Goal: Transaction & Acquisition: Purchase product/service

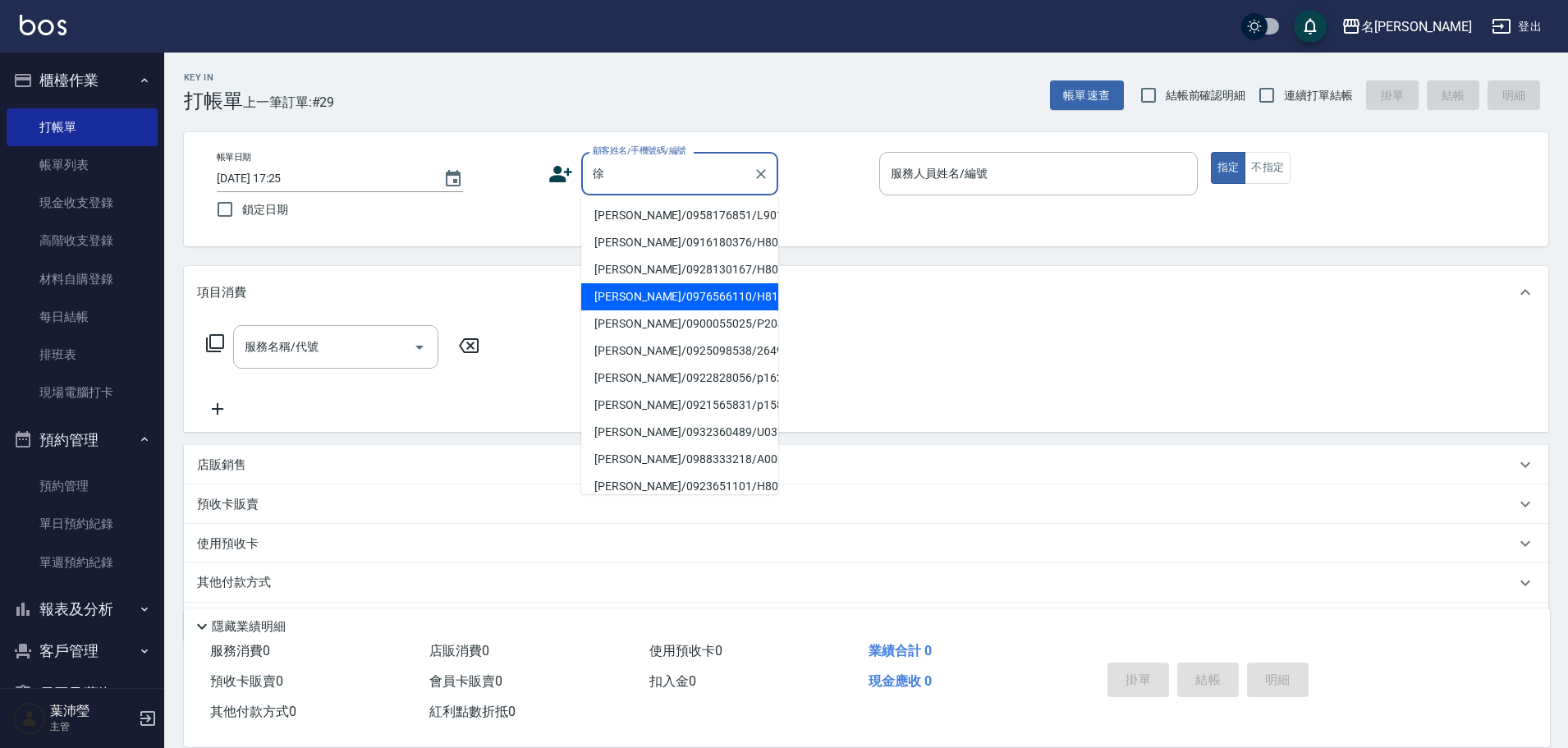
click at [661, 288] on li "[PERSON_NAME]/0976566110/H8117" at bounding box center [679, 297] width 197 height 27
type input "[PERSON_NAME]/0976566110/H8117"
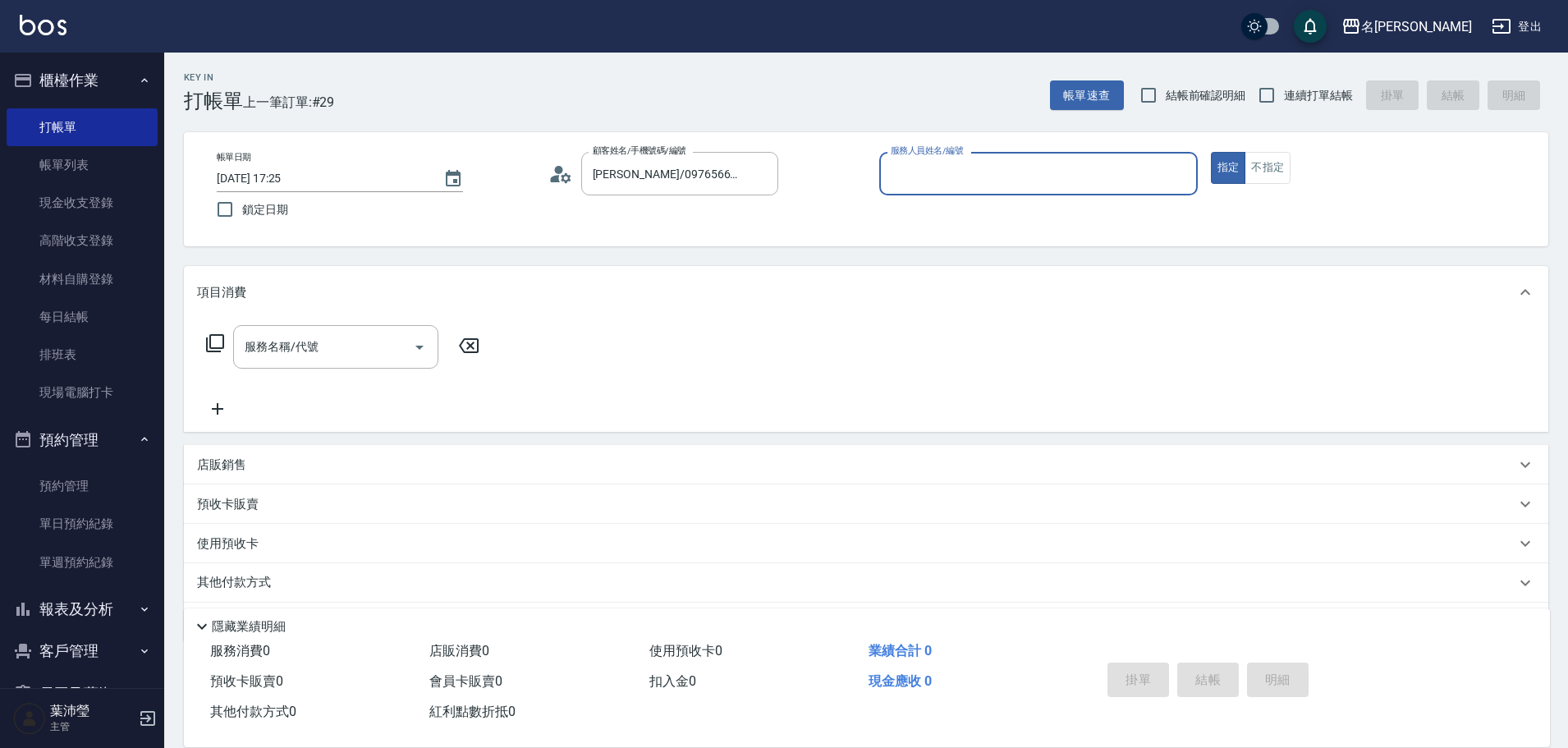
type input "Emma-8"
click at [992, 203] on p at bounding box center [1038, 204] width 318 height 17
click at [286, 348] on input "服務名稱/代號" at bounding box center [324, 347] width 166 height 28
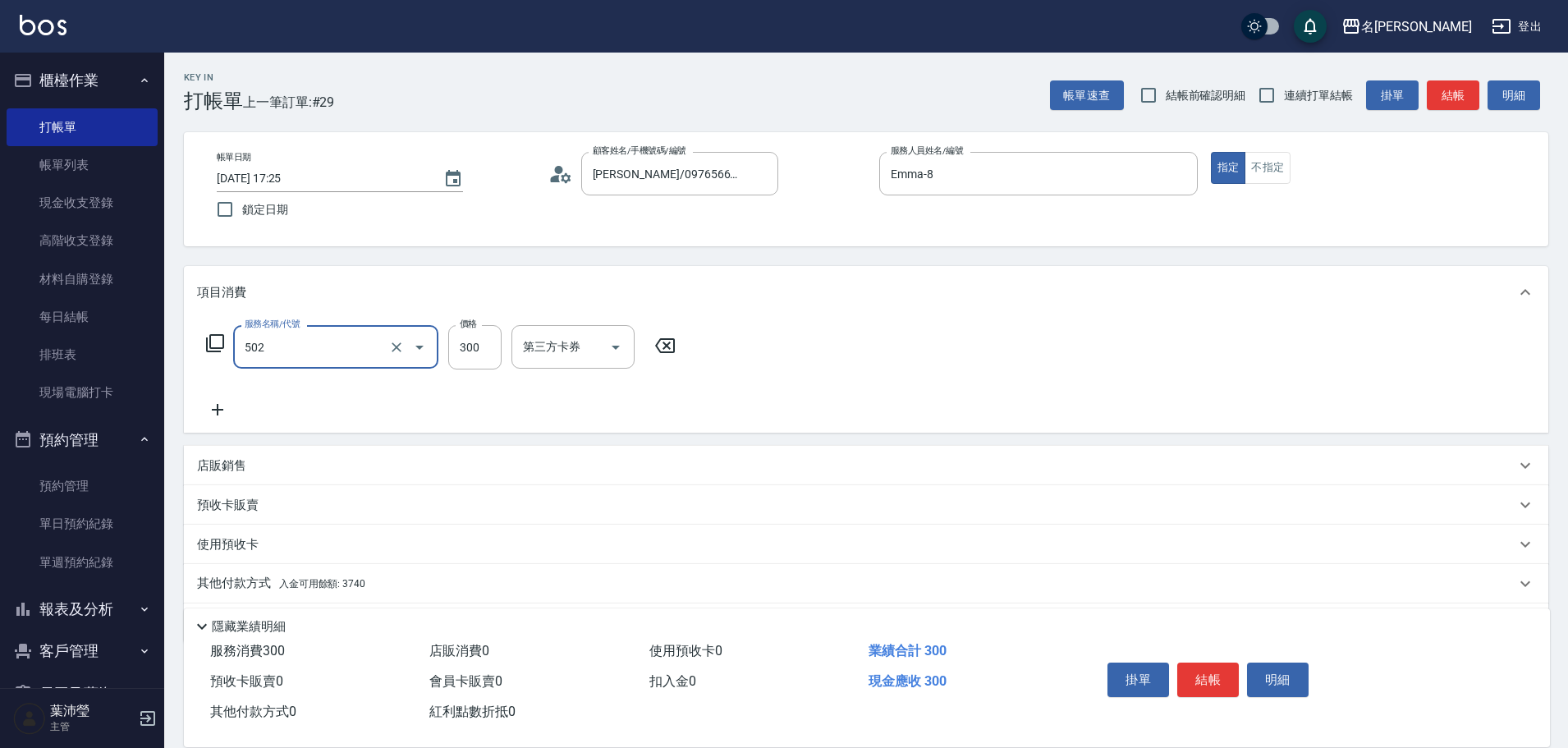
type input "洗髮(502)"
type input "慈均-15"
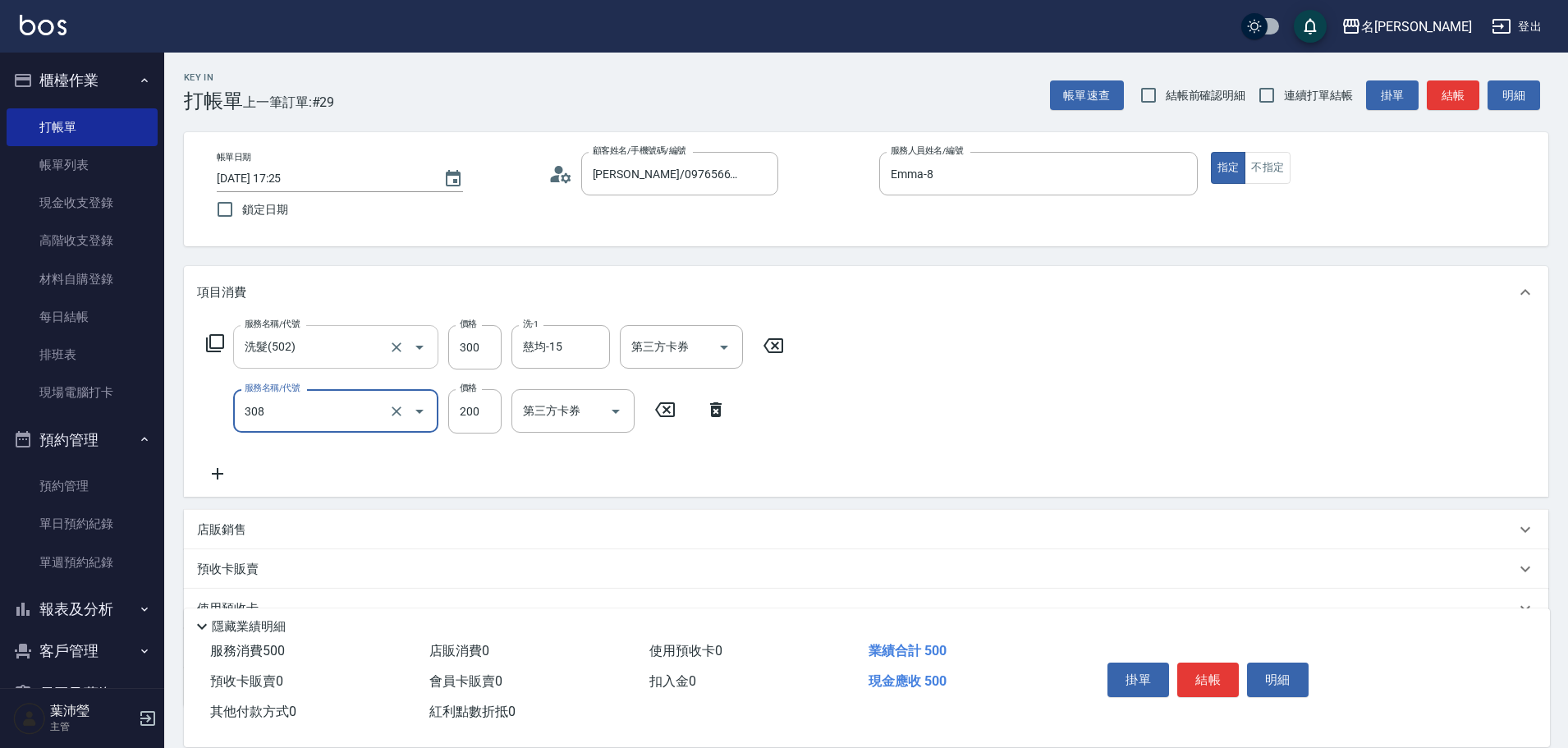
type input "學生剪髮(UP)(308)"
type input "250"
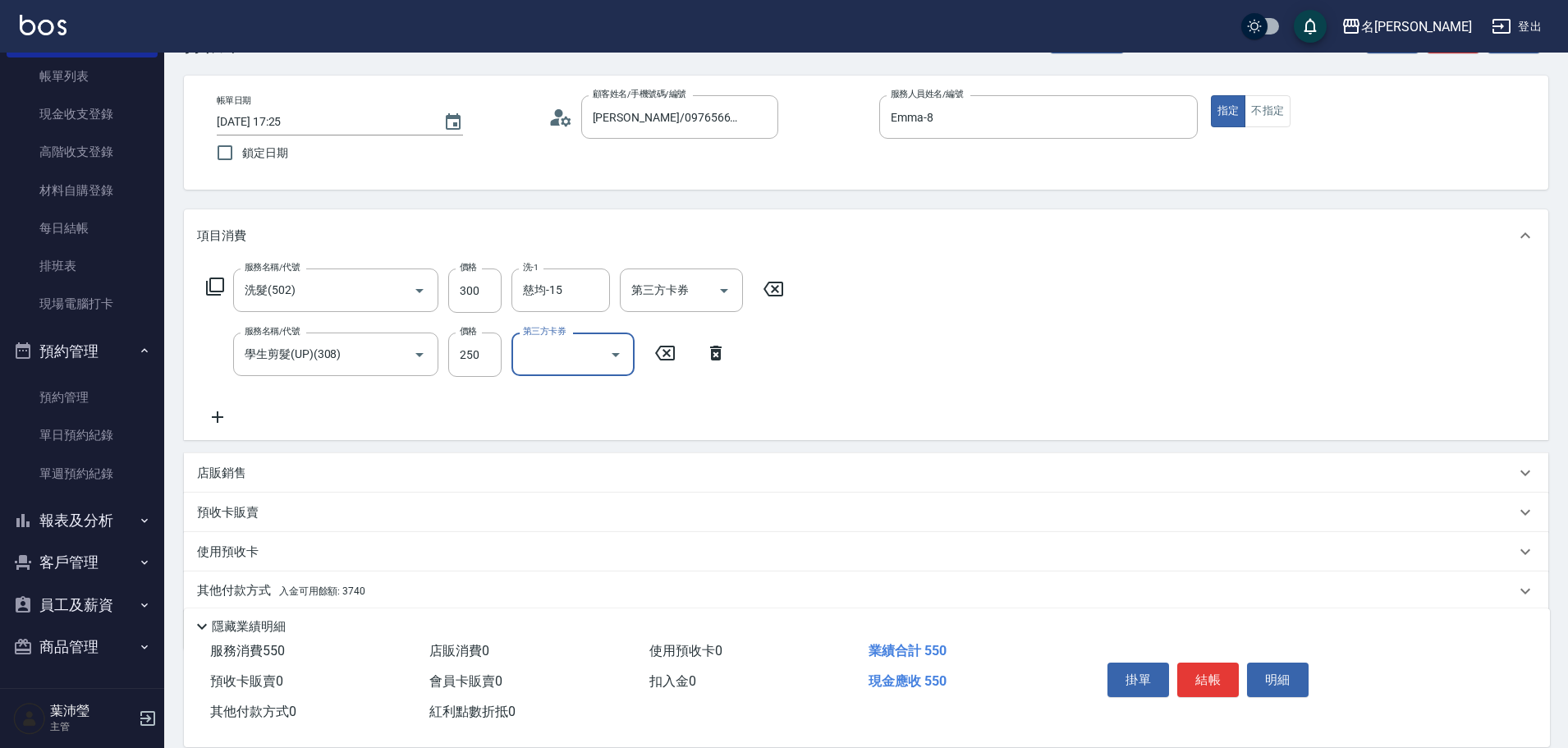
scroll to position [116, 0]
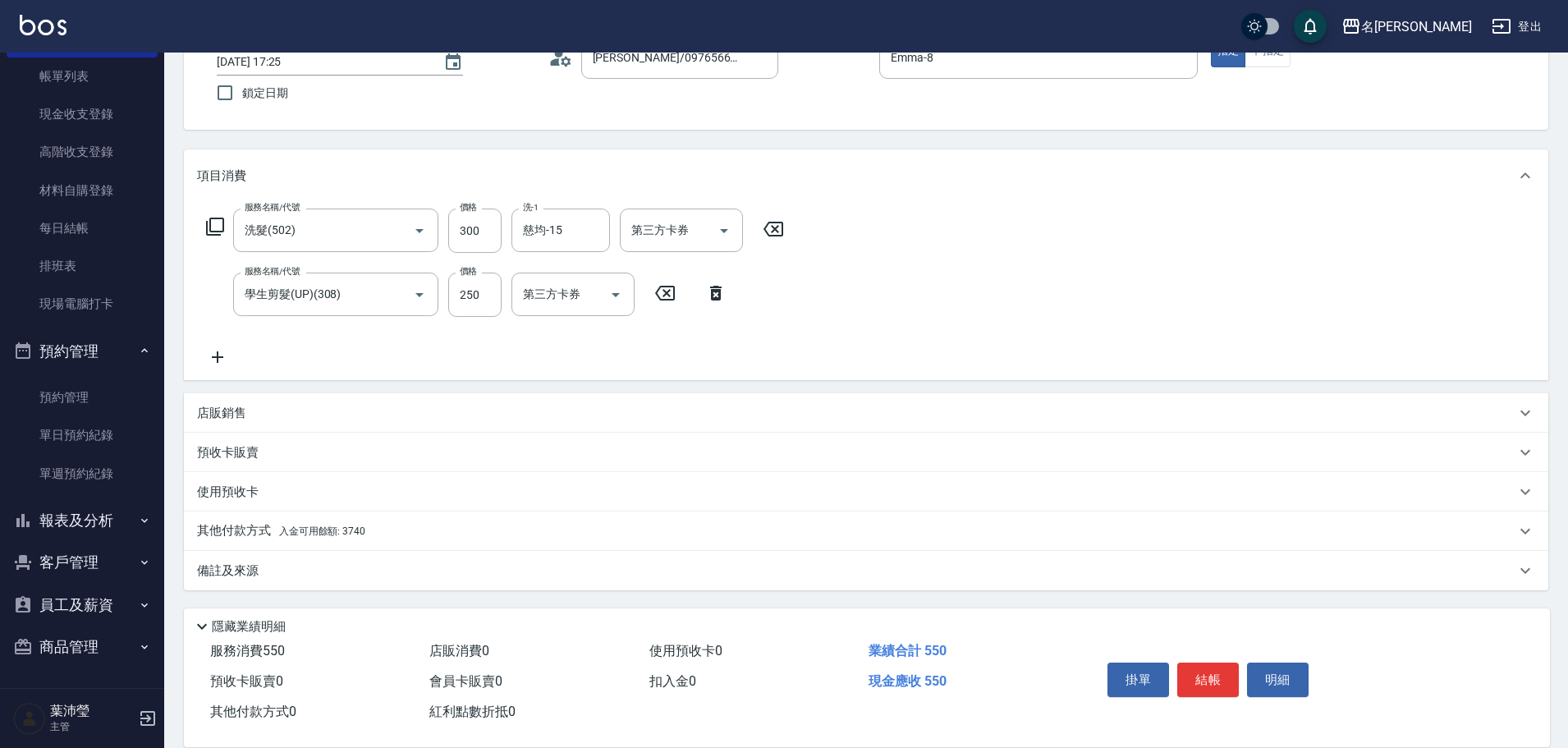
click at [453, 523] on div "其他付款方式 入金可用餘額: 3740" at bounding box center [856, 531] width 1318 height 18
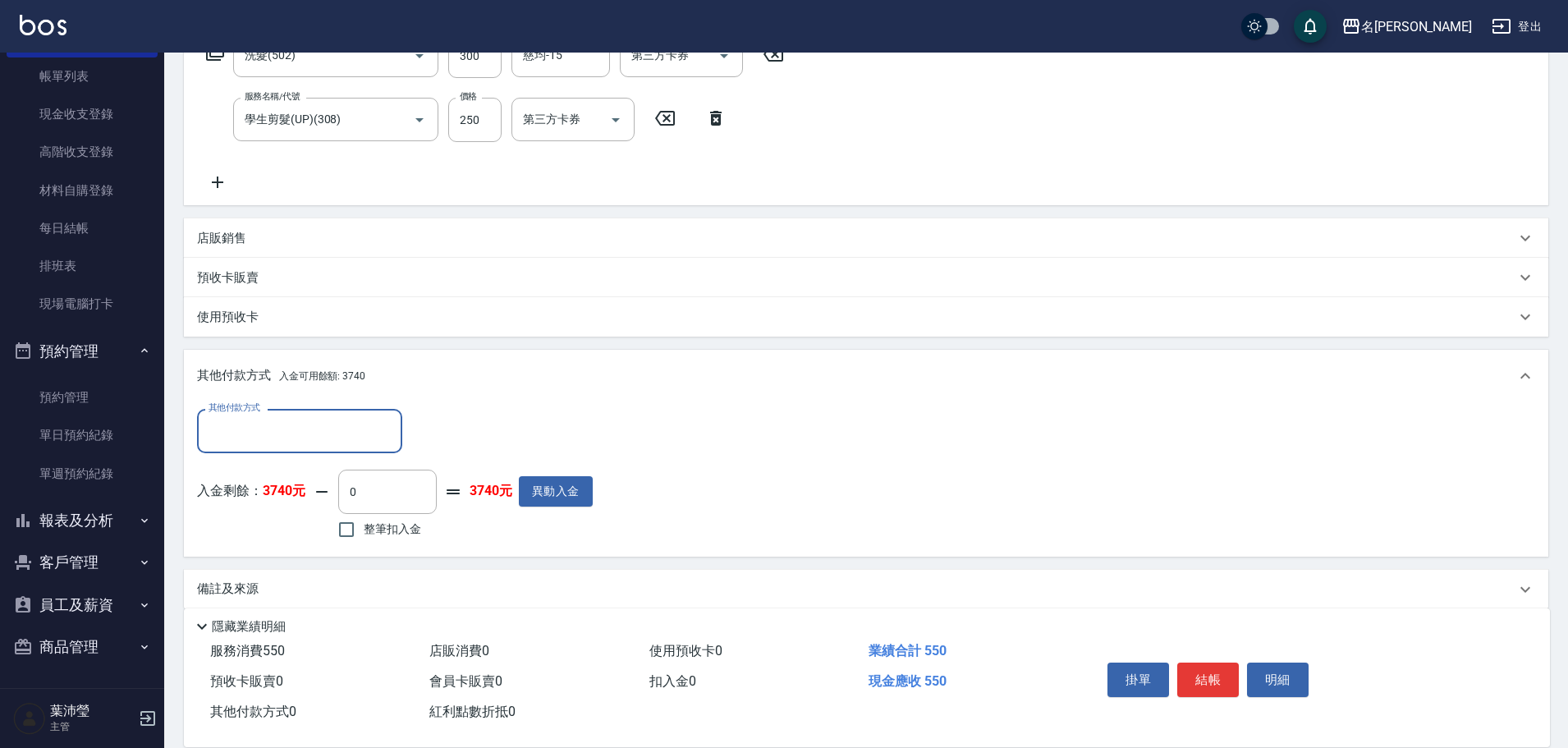
scroll to position [298, 0]
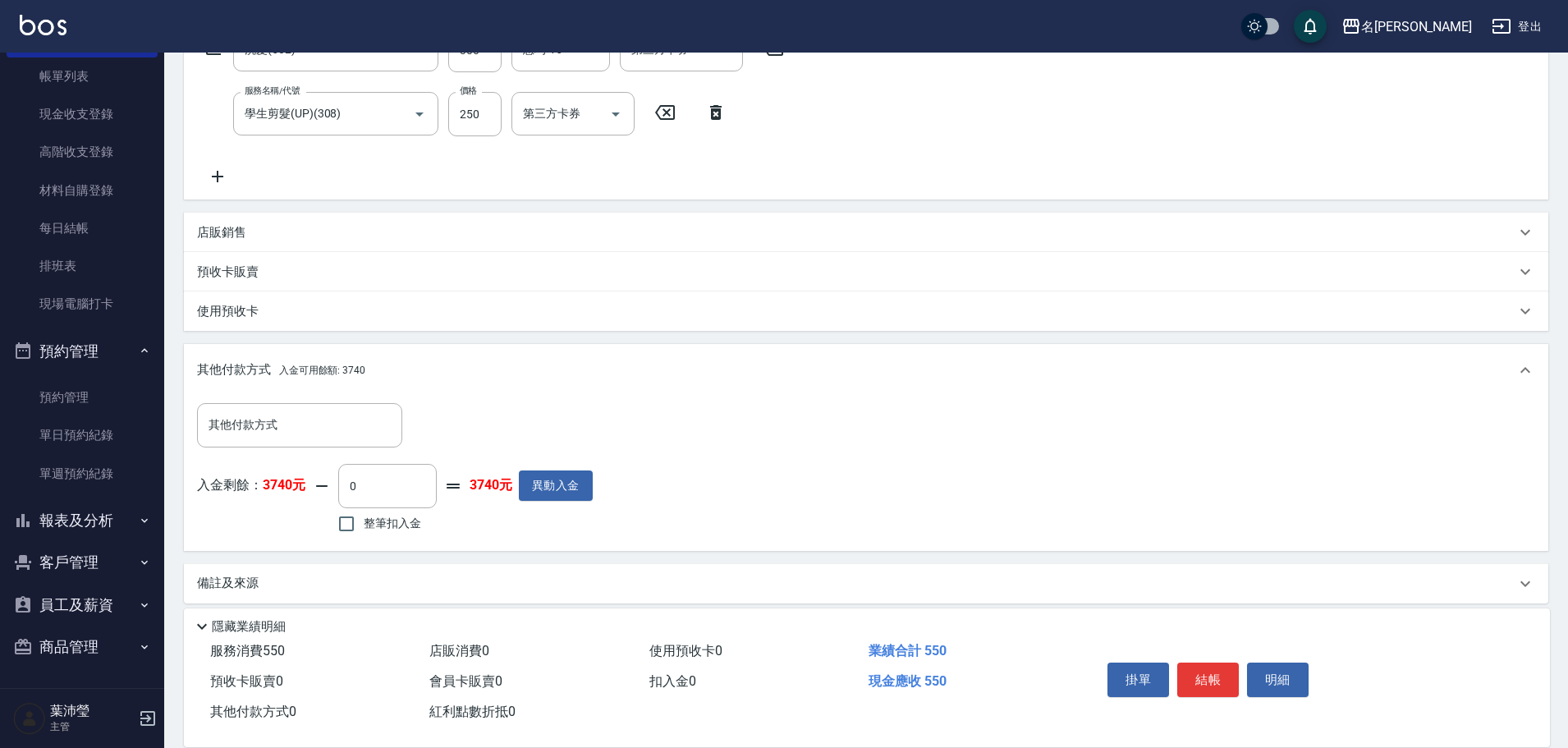
click at [401, 517] on span "整筆扣入金" at bounding box center [392, 523] width 58 height 17
click at [364, 517] on input "整筆扣入金" at bounding box center [346, 523] width 34 height 34
checkbox input "true"
type input "550"
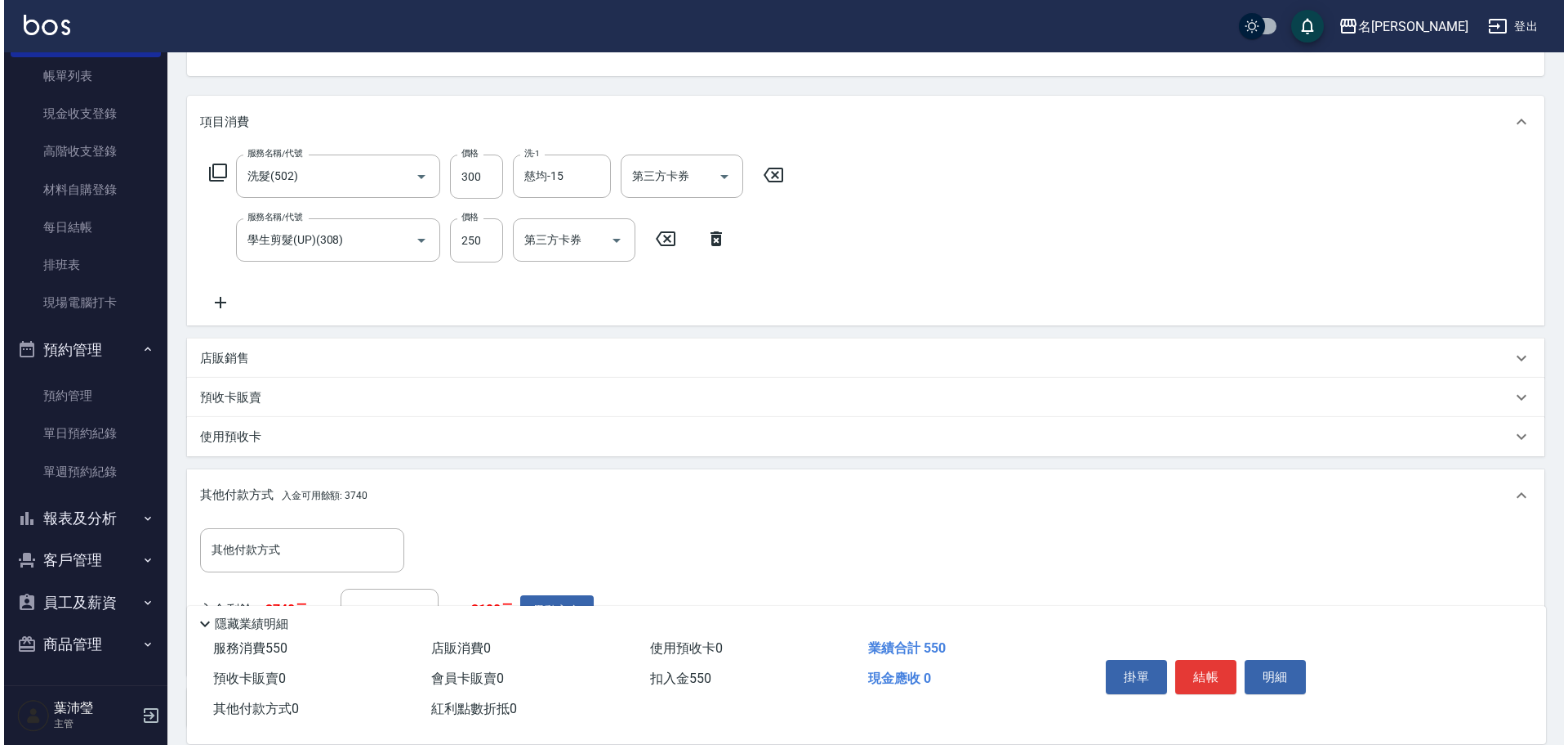
scroll to position [0, 0]
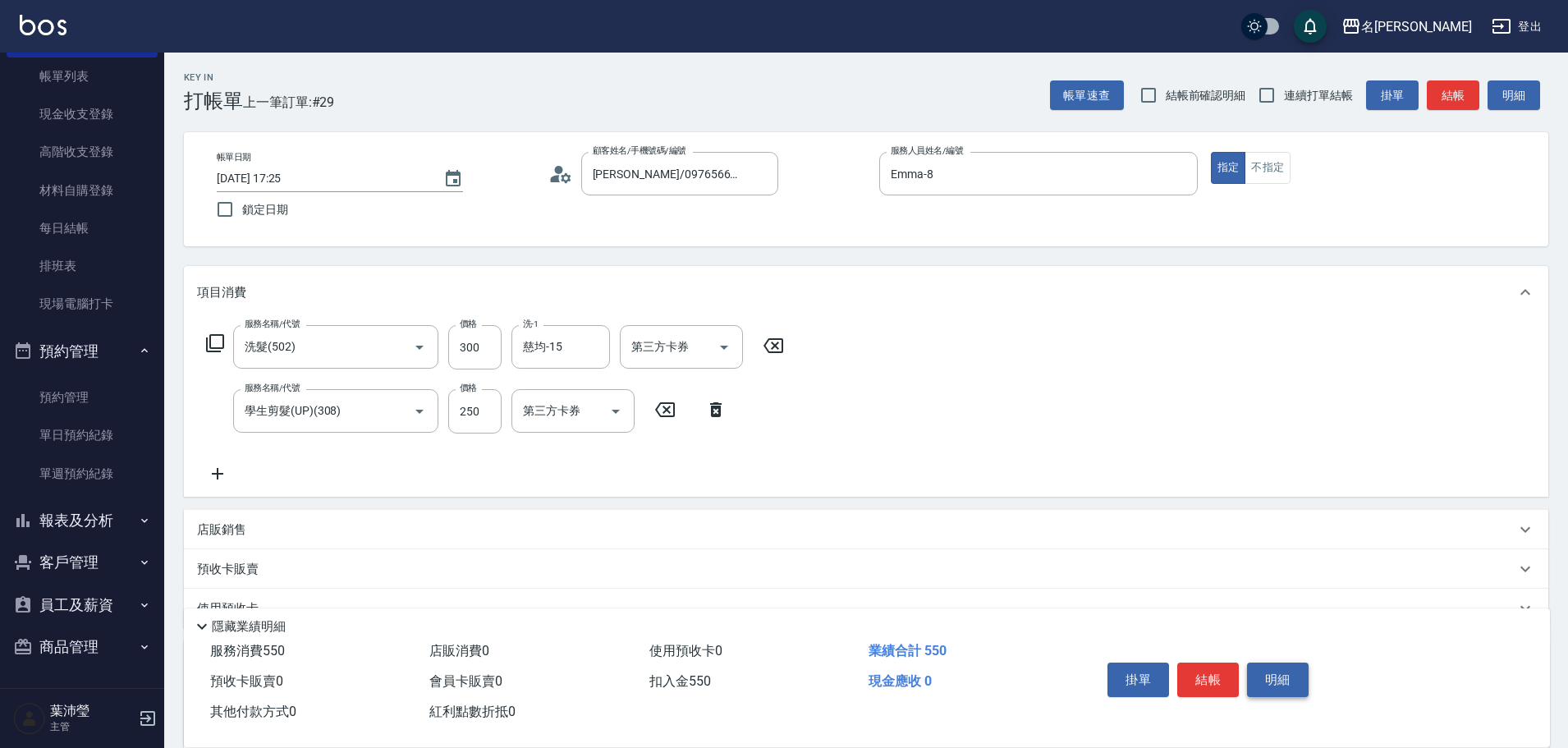
click at [1297, 686] on button "明細" at bounding box center [1277, 679] width 61 height 34
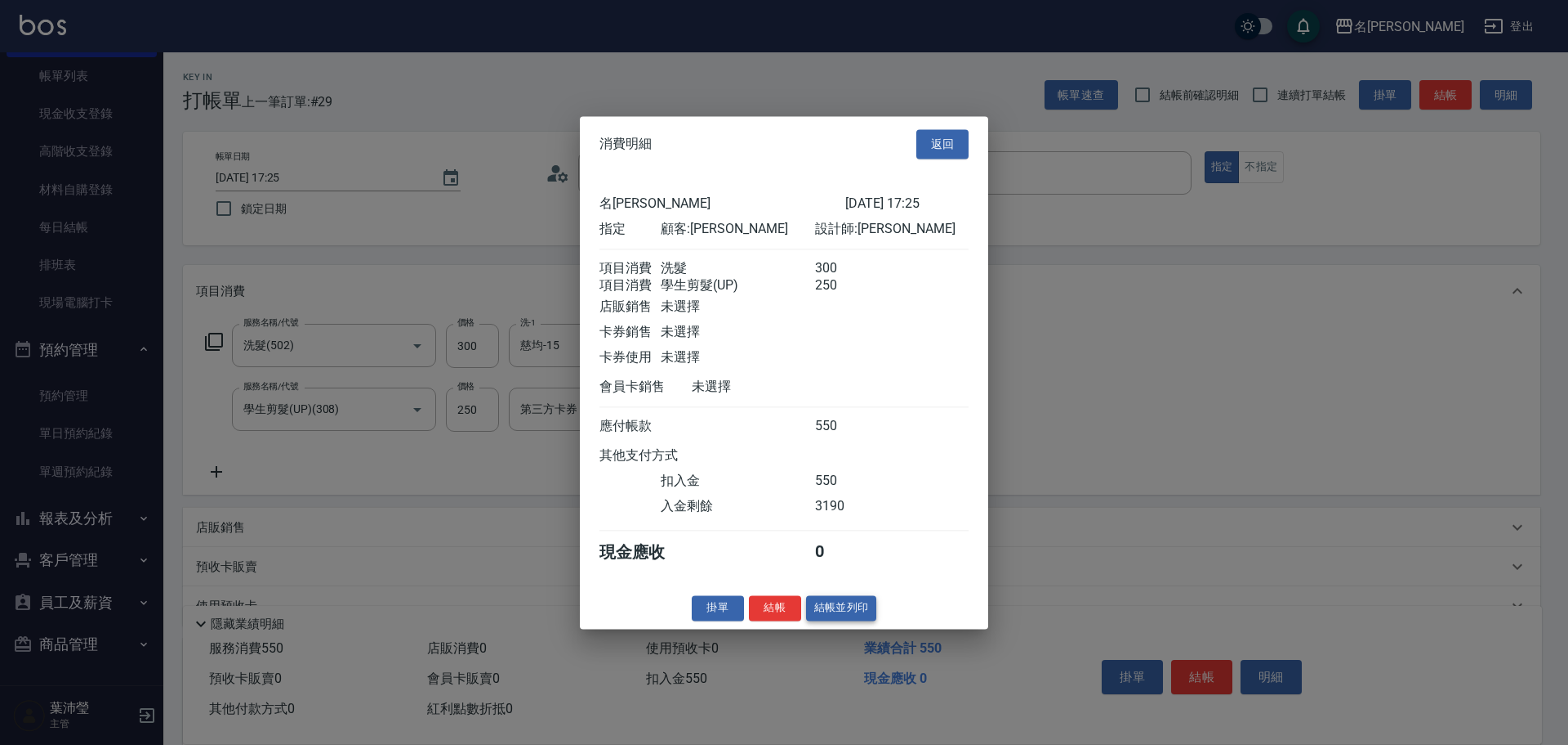
click at [835, 620] on button "結帳並列印" at bounding box center [842, 608] width 71 height 25
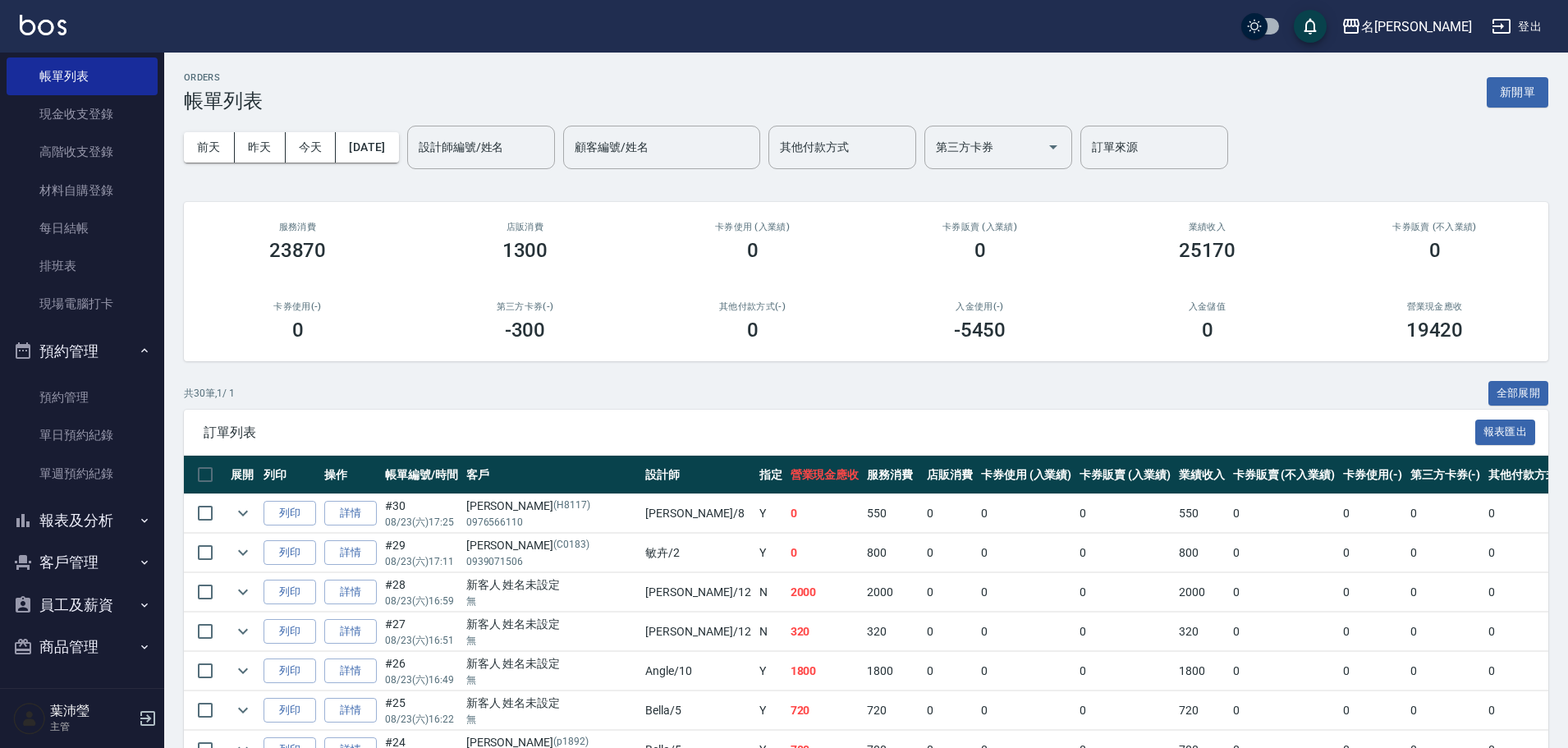
click at [469, 129] on div "設計師編號/姓名" at bounding box center [481, 147] width 147 height 43
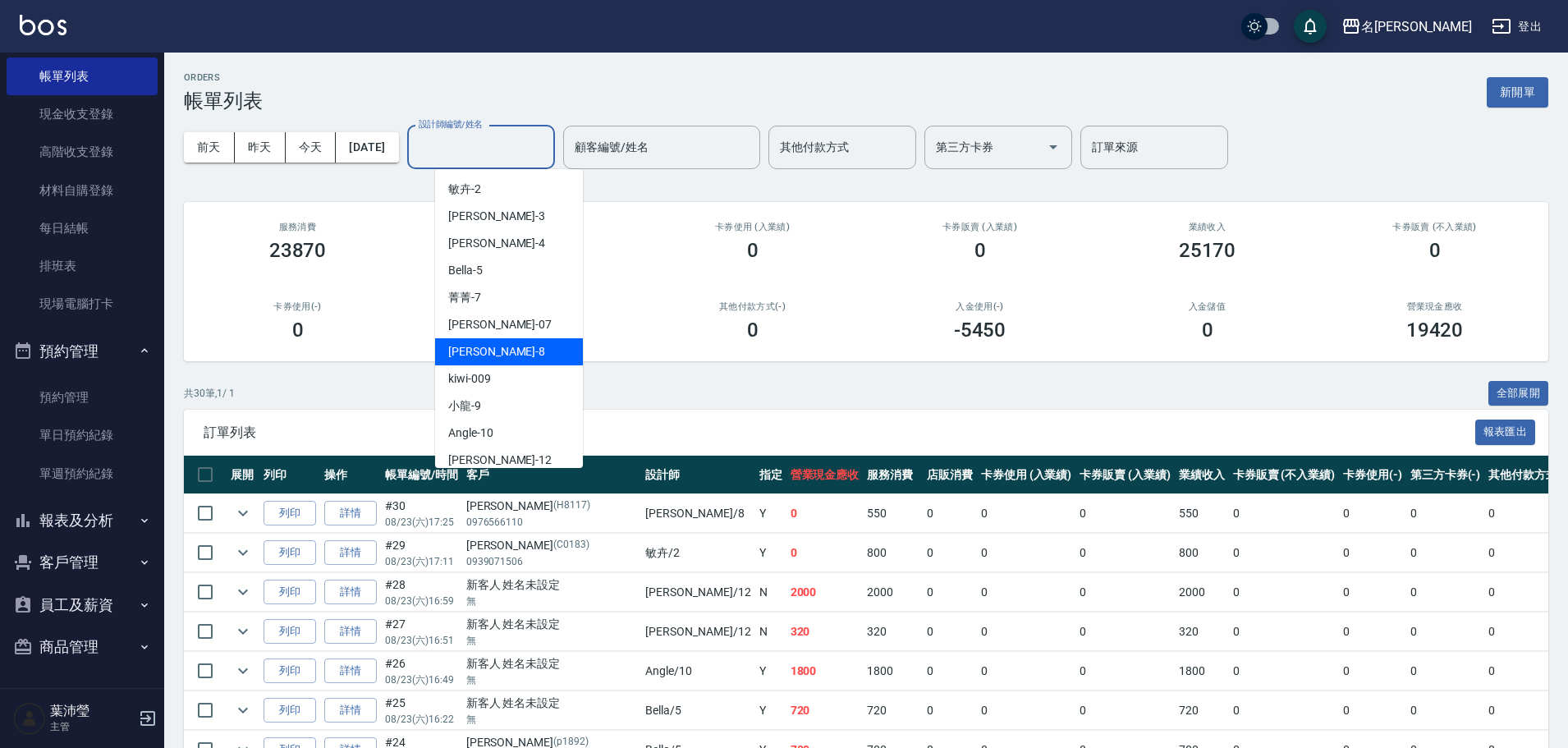
click at [475, 362] on div "Emma -8" at bounding box center [508, 351] width 147 height 27
type input "Emma-8"
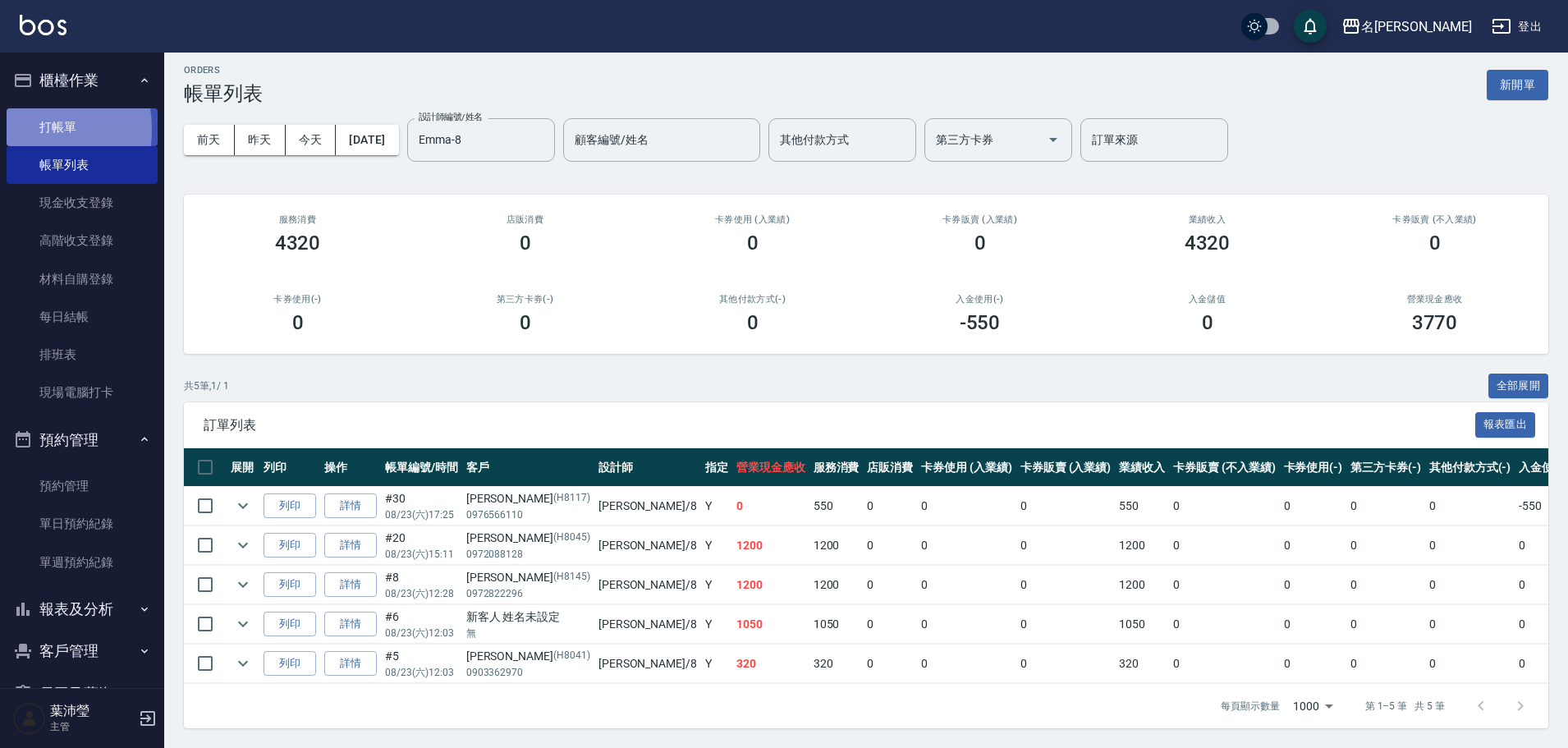
click at [15, 128] on link "打帳單" at bounding box center [82, 128] width 151 height 38
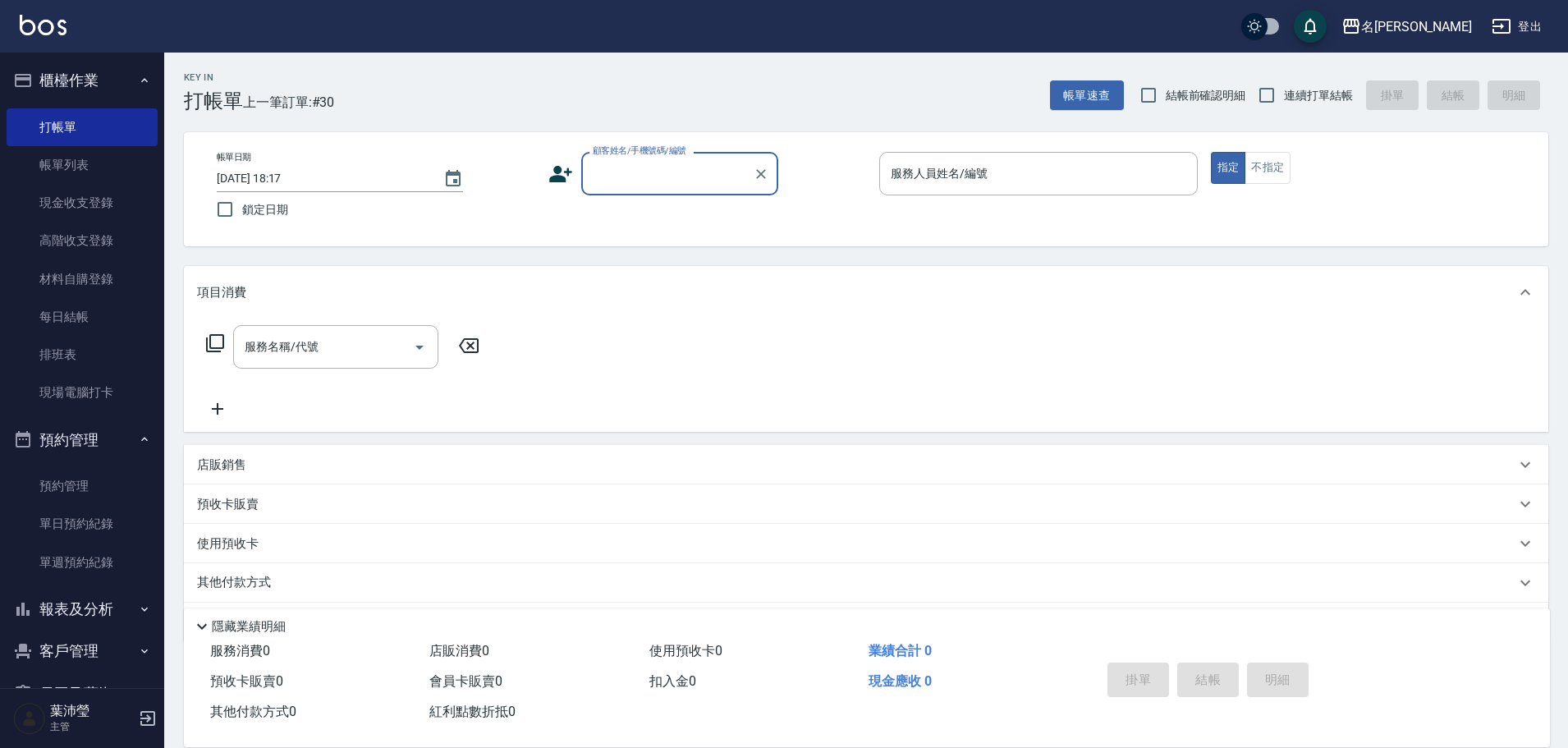
click at [827, 312] on div "項目消費" at bounding box center [866, 293] width 1364 height 53
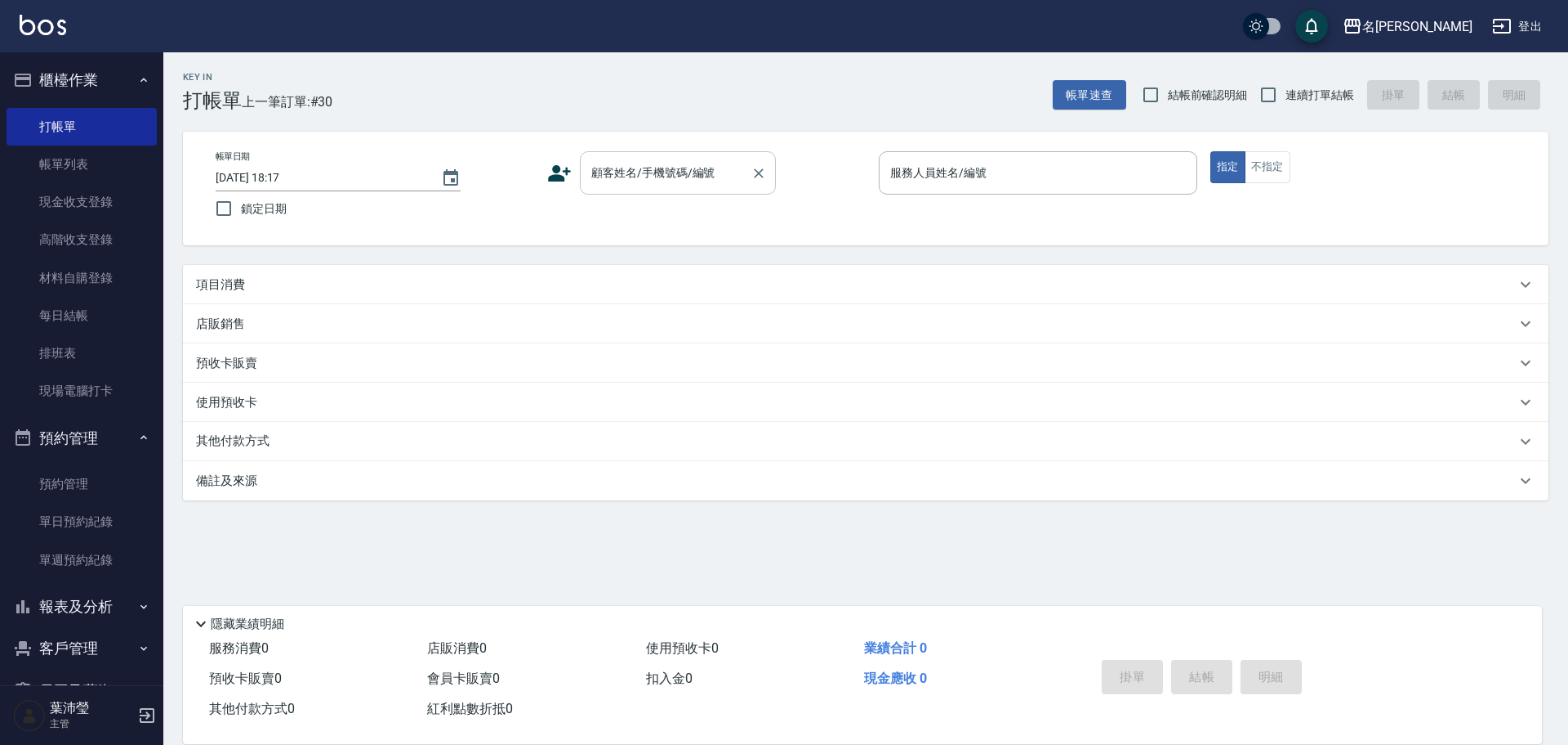
click at [647, 179] on input "顧客姓名/手機號碼/編號" at bounding box center [666, 173] width 157 height 28
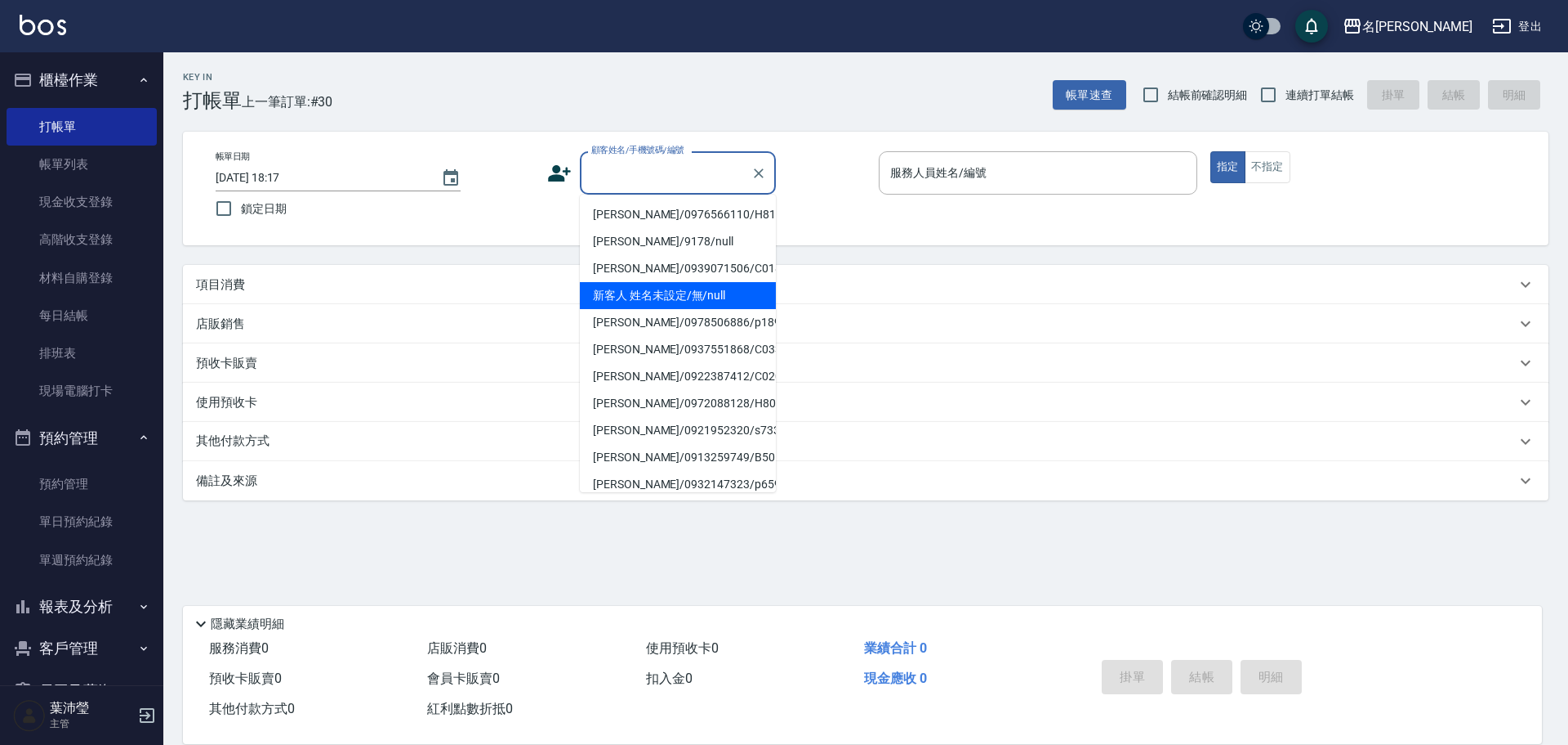
drag, startPoint x: 702, startPoint y: 297, endPoint x: 1298, endPoint y: 197, distance: 604.3
click at [700, 296] on li "新客人 姓名未設定/無/null" at bounding box center [678, 295] width 196 height 27
type input "新客人 姓名未設定/無/null"
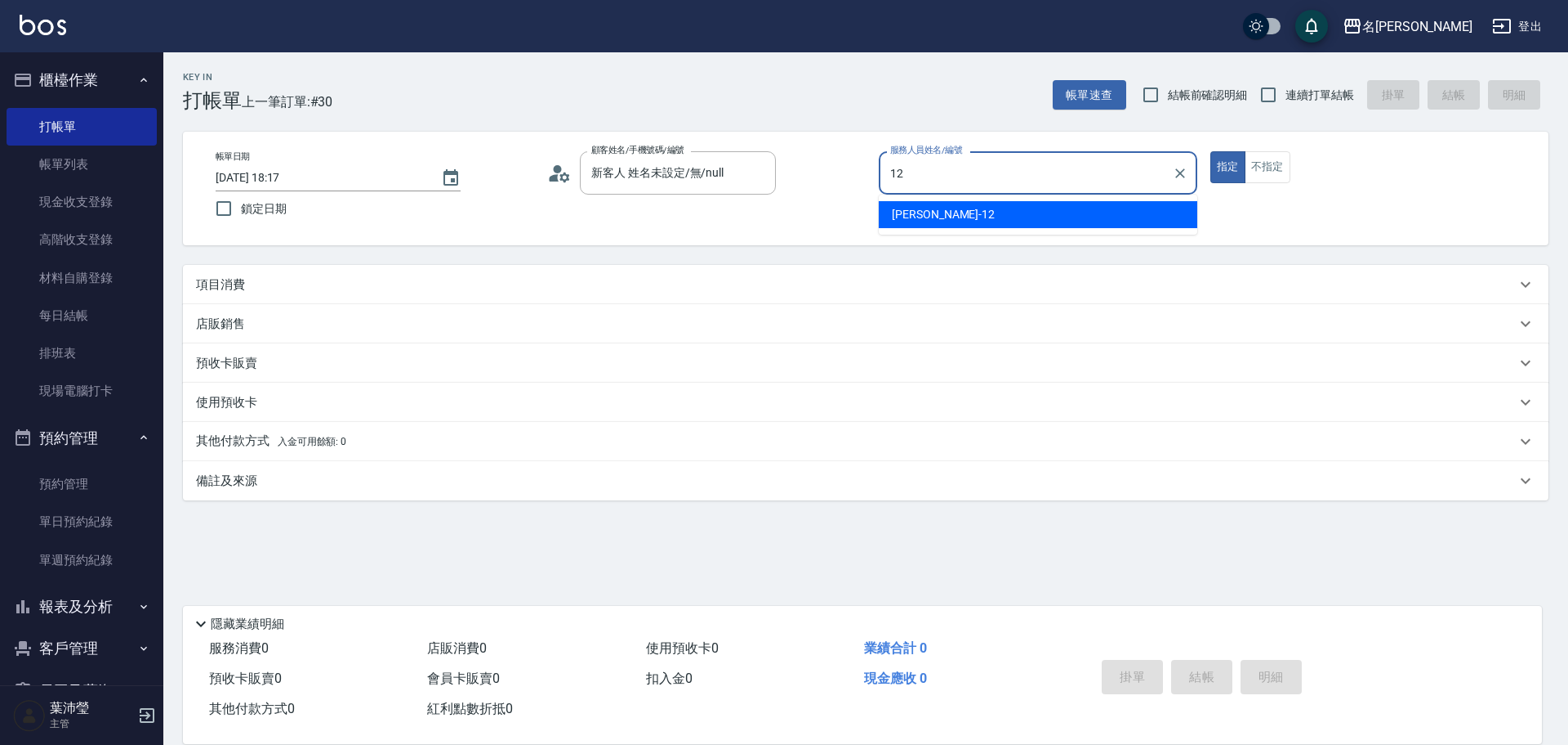
drag, startPoint x: 1104, startPoint y: 210, endPoint x: 463, endPoint y: 371, distance: 660.9
click at [1100, 210] on div "[PERSON_NAME] -12" at bounding box center [1038, 214] width 319 height 27
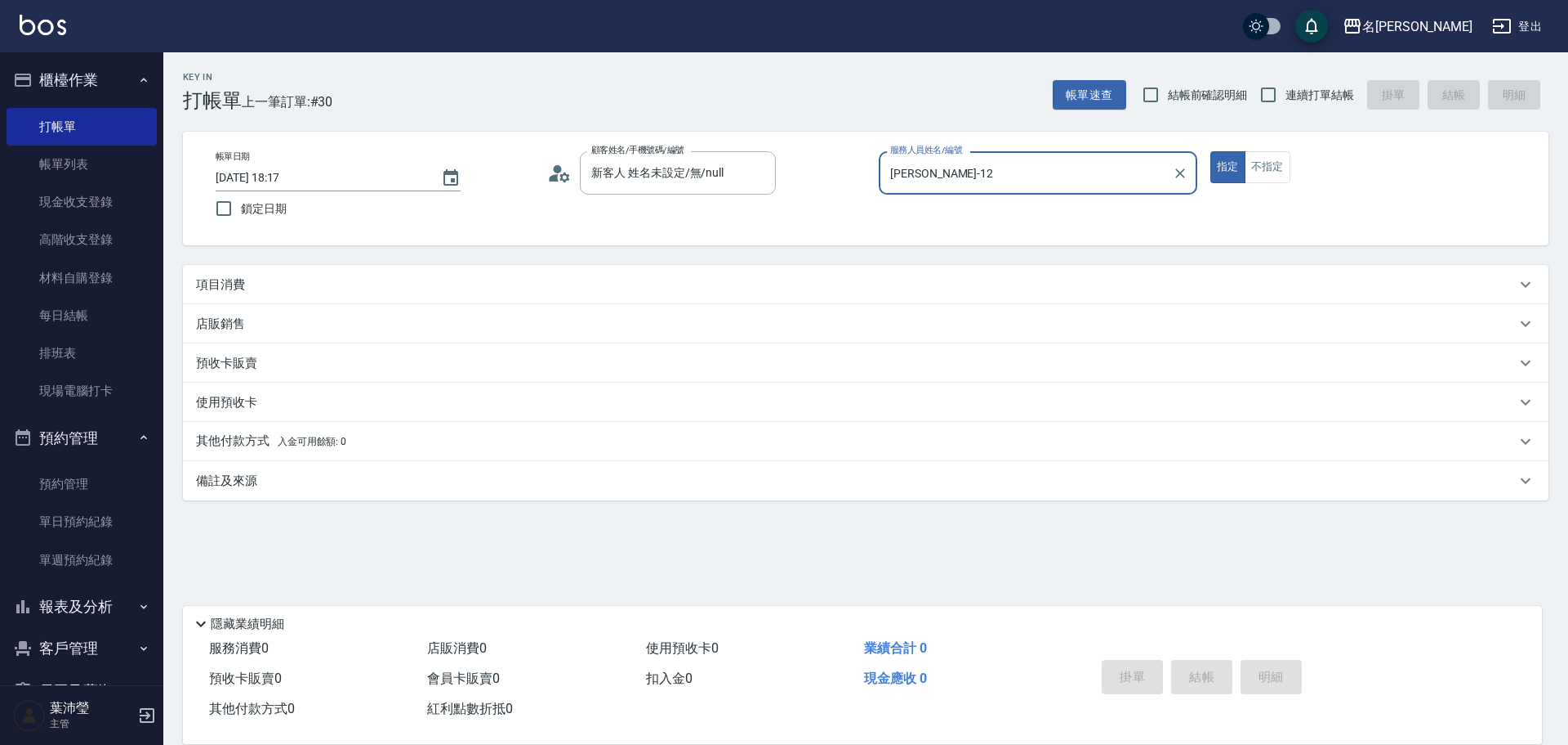
type input "[PERSON_NAME]-12"
click at [373, 277] on div "項目消費" at bounding box center [856, 285] width 1320 height 17
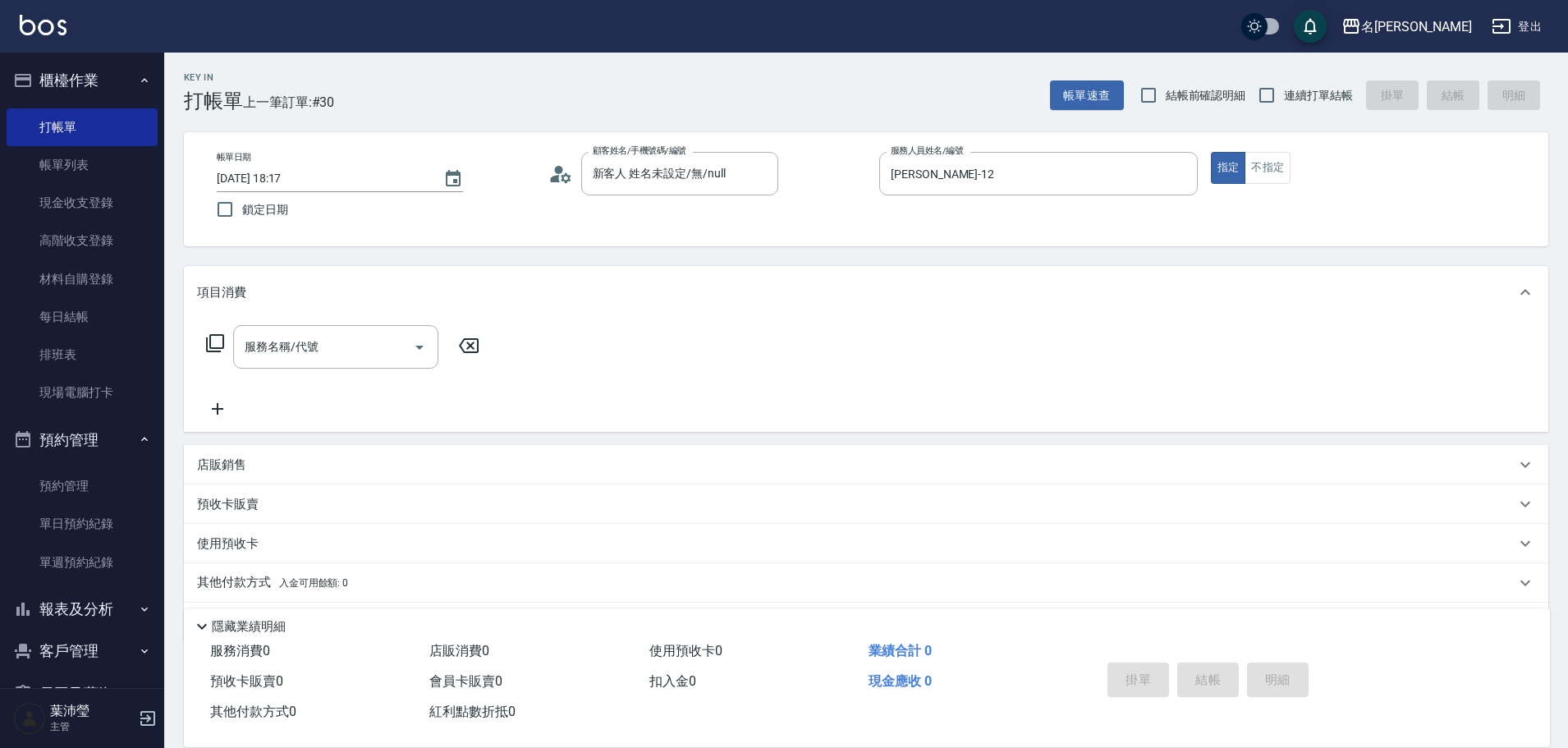
click at [209, 353] on icon at bounding box center [214, 343] width 20 height 20
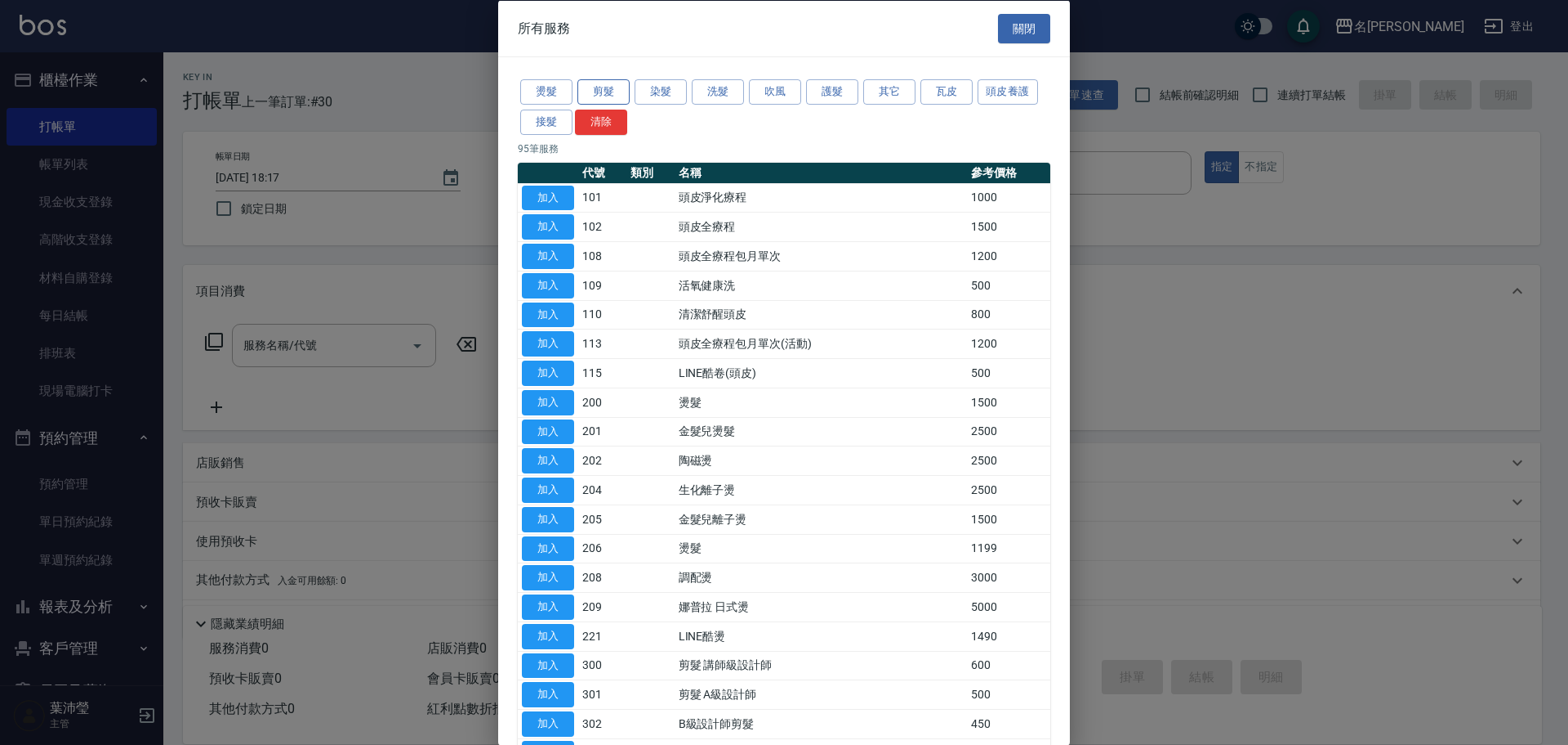
click at [607, 95] on button "剪髮" at bounding box center [604, 91] width 53 height 25
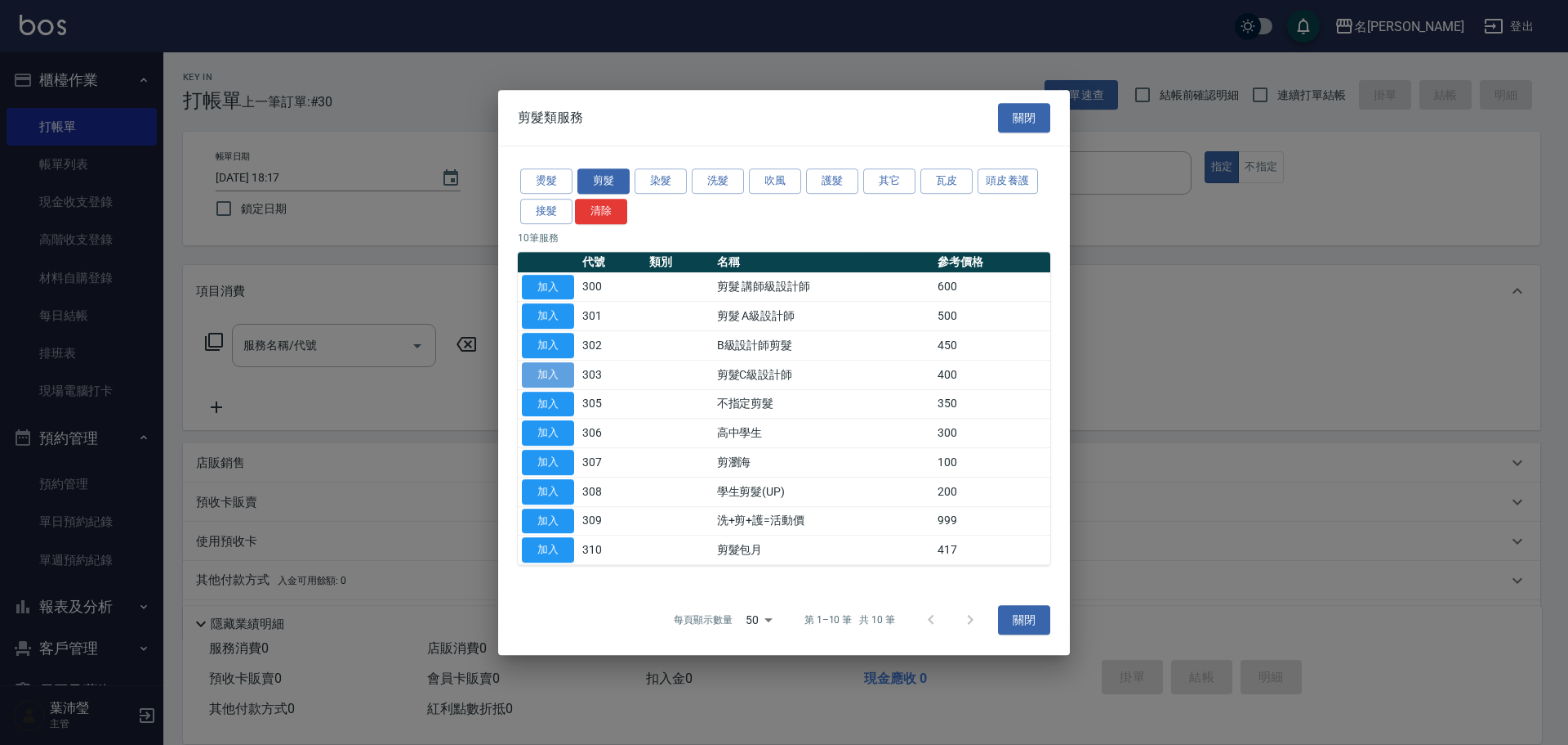
click at [564, 370] on button "加入" at bounding box center [548, 374] width 53 height 25
type input "剪髮C級設計師(303)"
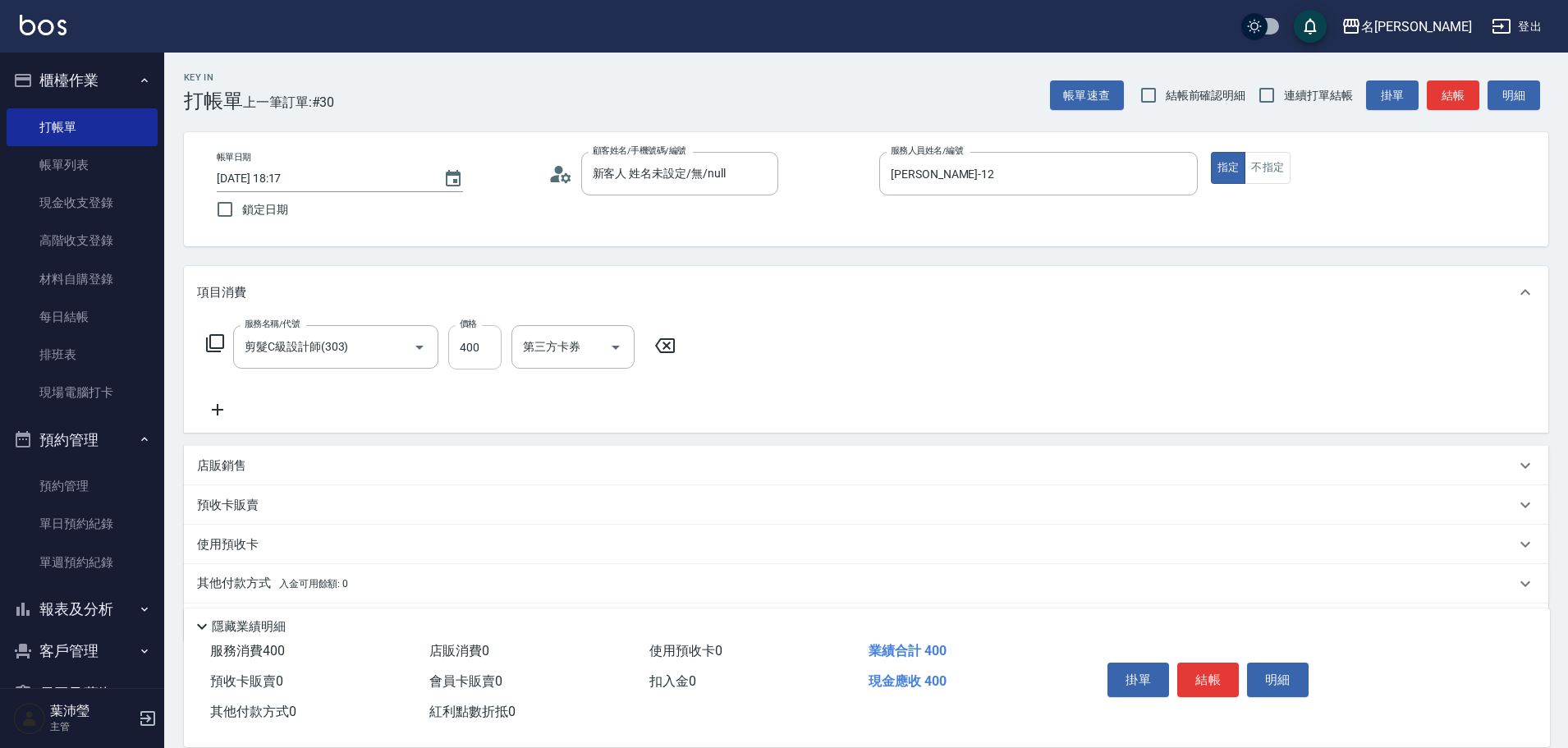
click at [486, 350] on input "400" at bounding box center [474, 347] width 53 height 44
type input "200"
click at [1221, 677] on button "結帳" at bounding box center [1207, 679] width 61 height 34
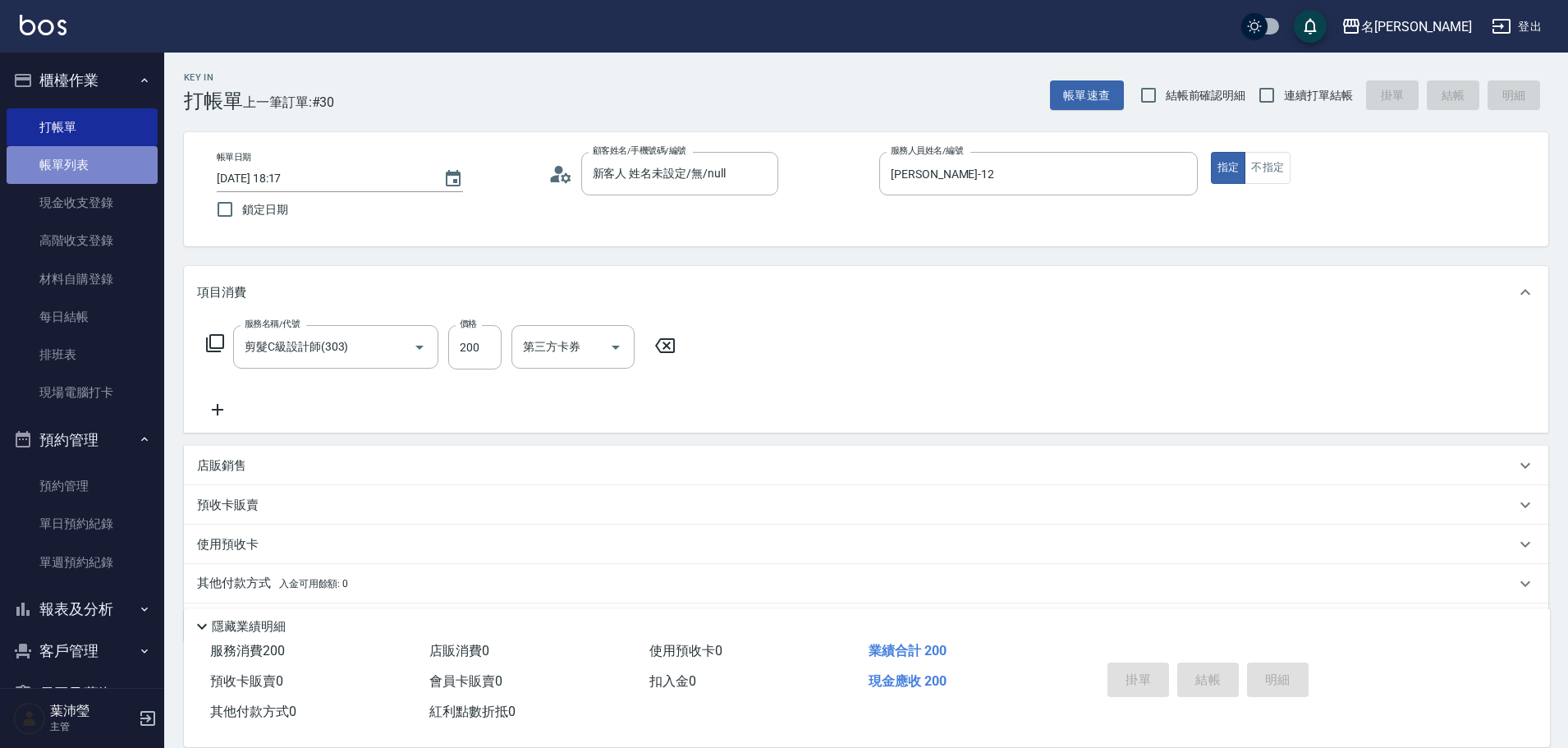
click at [123, 167] on link "帳單列表" at bounding box center [82, 165] width 151 height 38
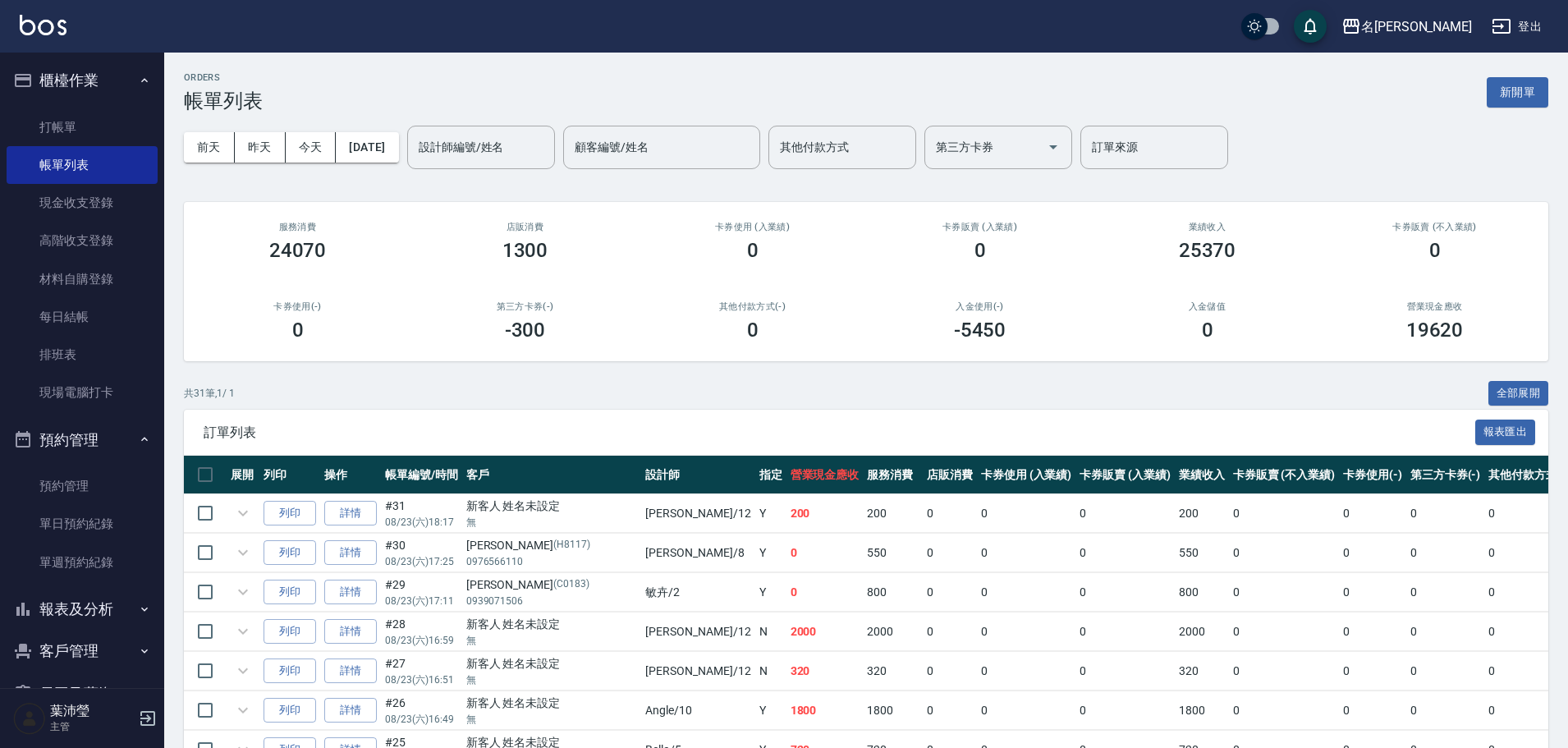
click at [512, 154] on div "設計師編號/姓名 設計師編號/姓名" at bounding box center [481, 147] width 147 height 43
click at [513, 190] on div "[PERSON_NAME] -12" at bounding box center [508, 189] width 147 height 27
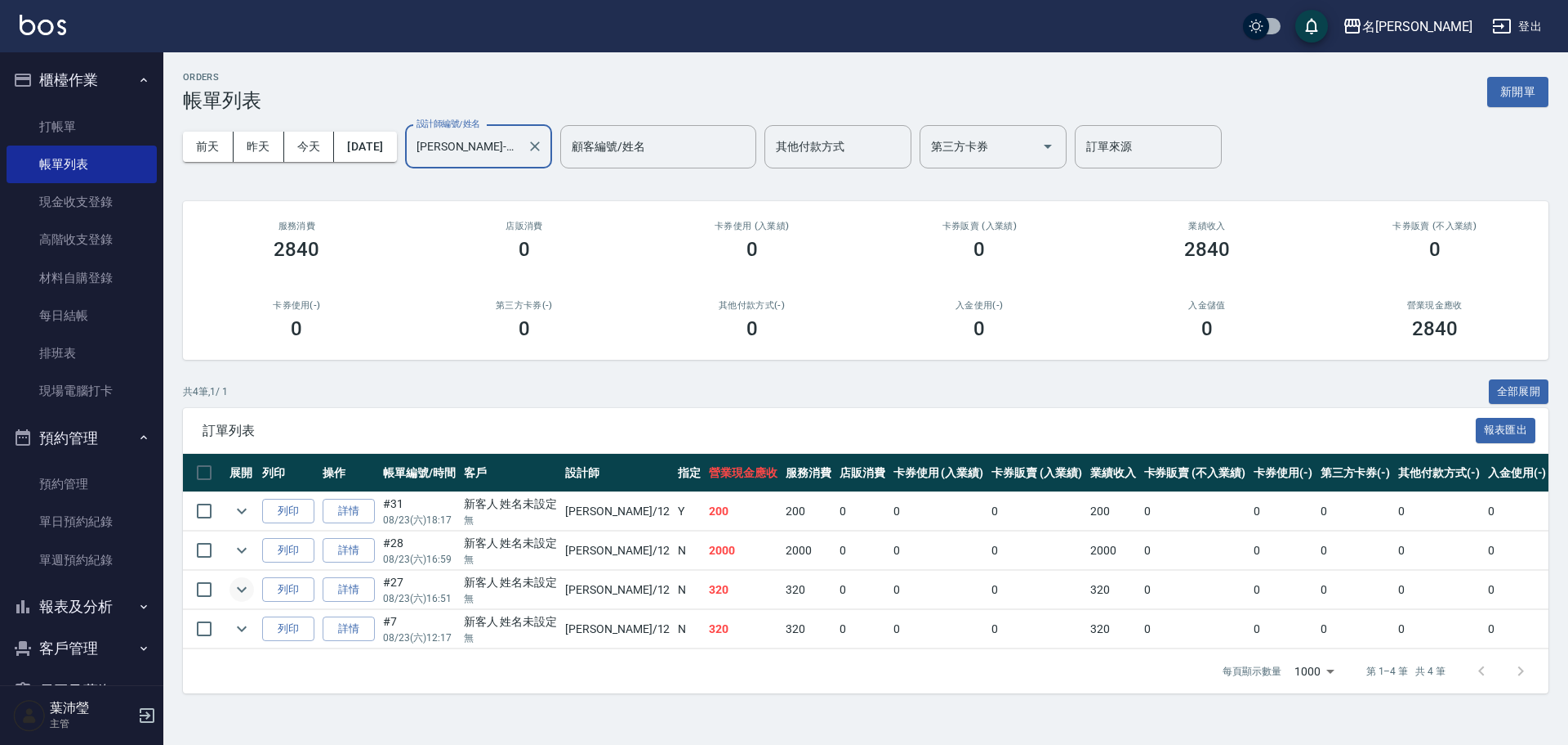
type input "[PERSON_NAME]-12"
click at [241, 586] on icon "expand row" at bounding box center [242, 589] width 20 height 20
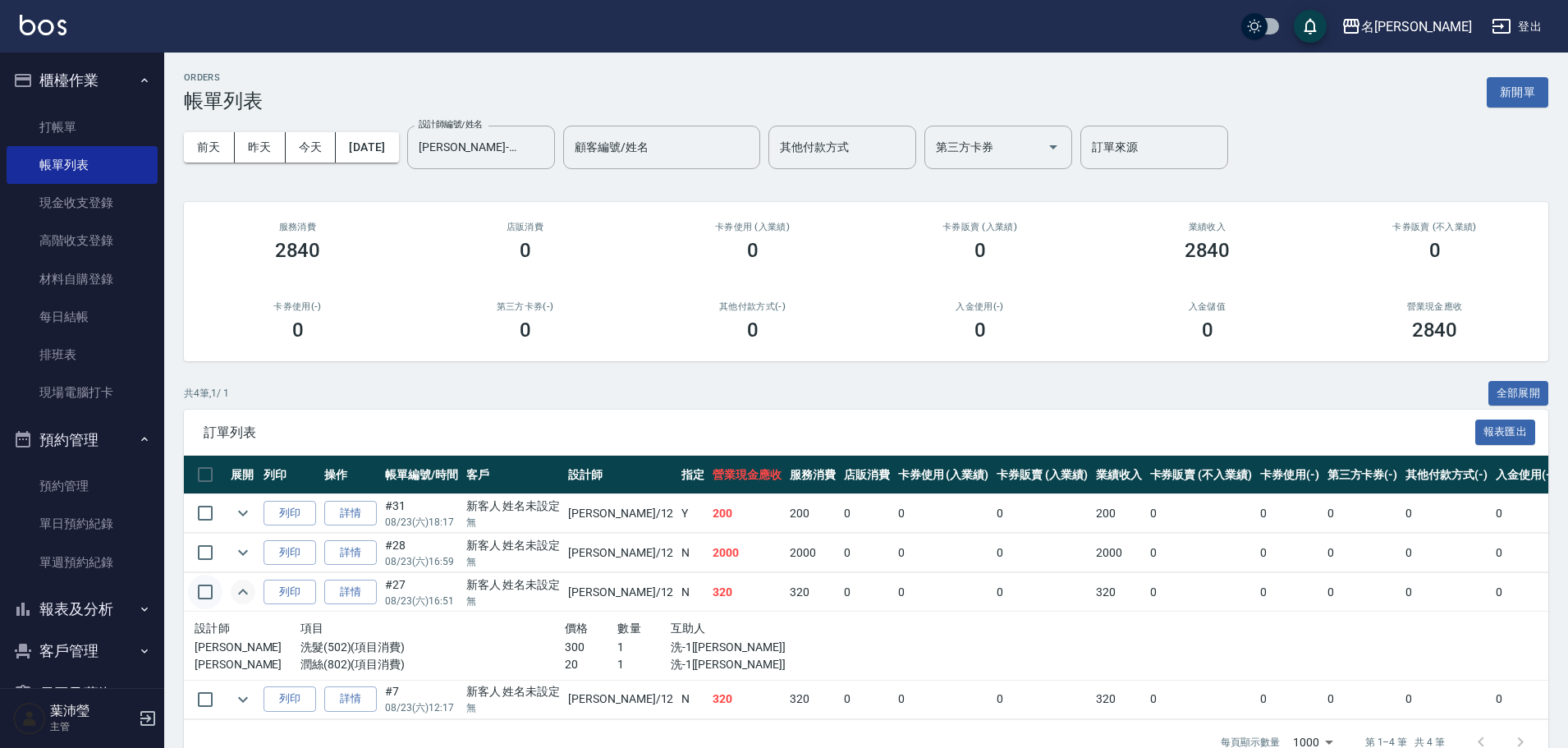
click at [210, 591] on input "checkbox" at bounding box center [205, 591] width 34 height 34
checkbox input "true"
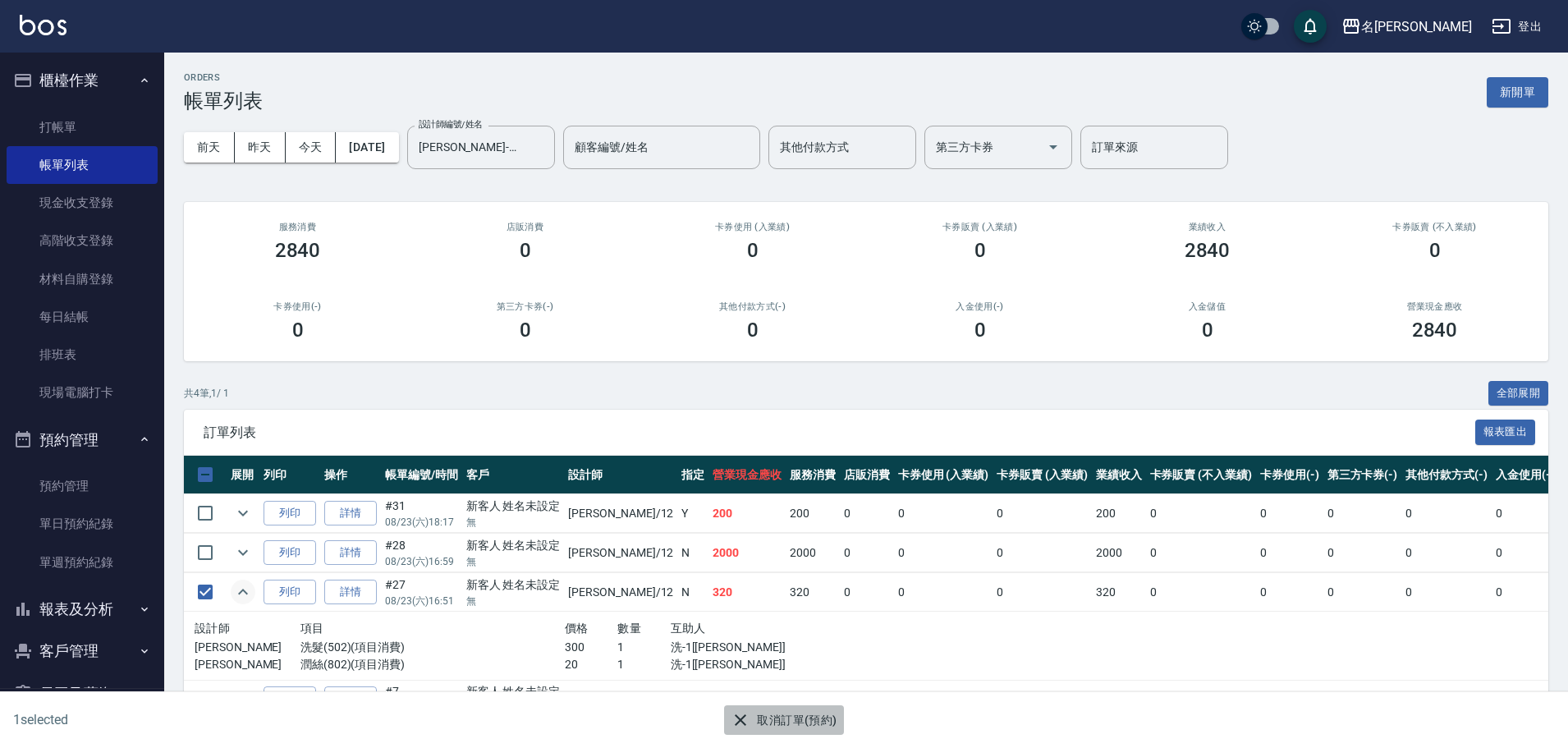
click at [762, 710] on button "取消訂單(預約)" at bounding box center [783, 720] width 119 height 30
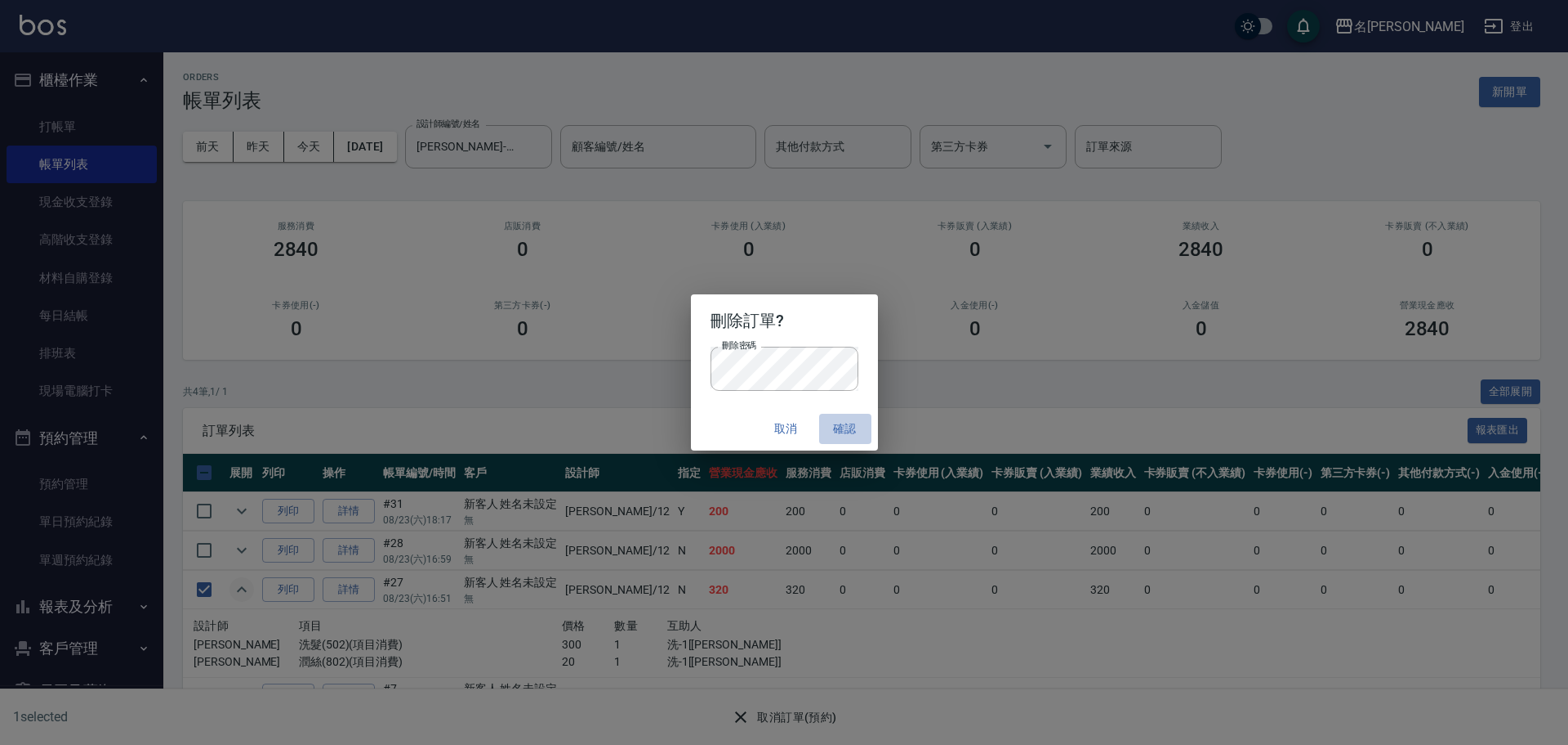
click at [850, 422] on button "確認" at bounding box center [845, 429] width 53 height 30
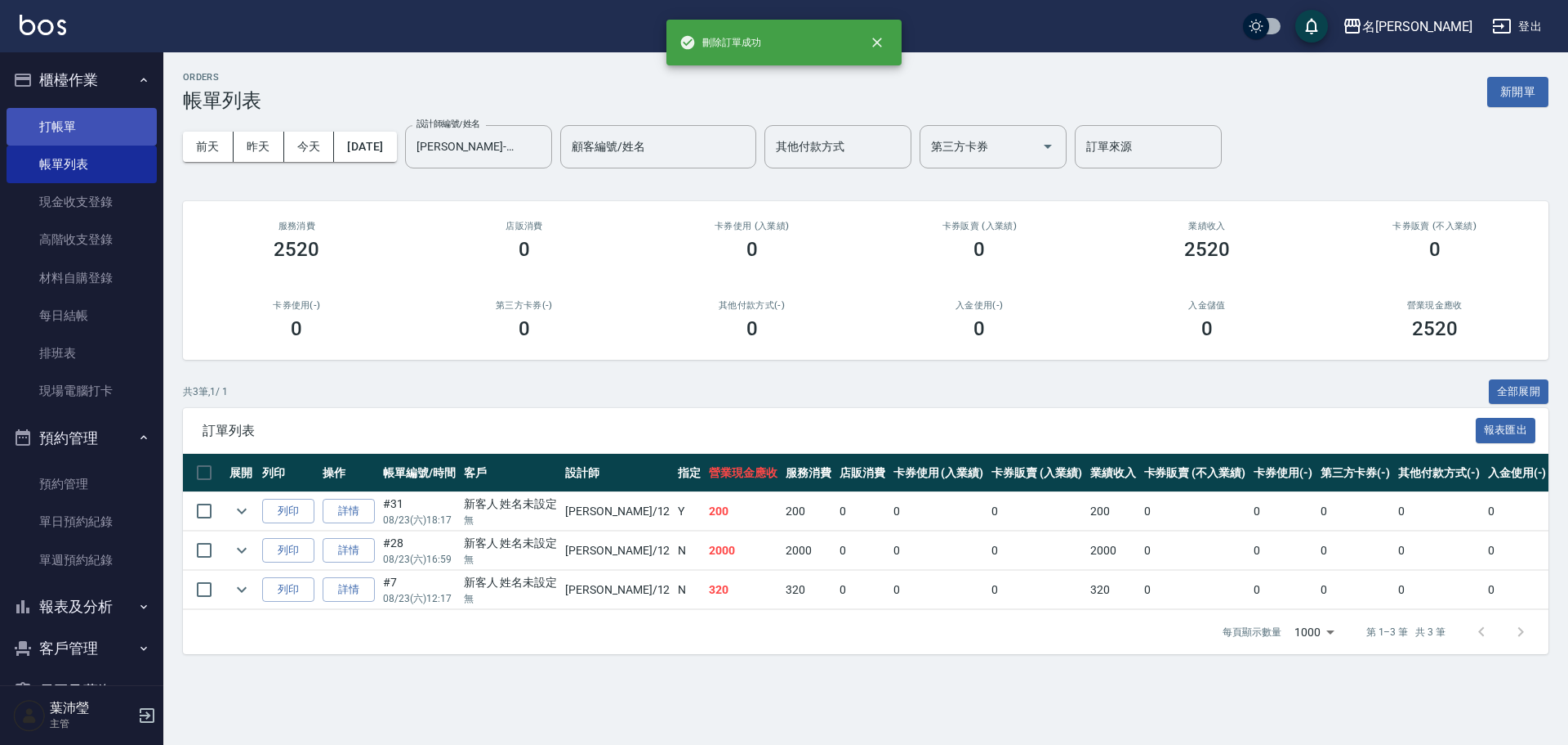
drag, startPoint x: 67, startPoint y: 131, endPoint x: 100, endPoint y: 125, distance: 33.5
click at [69, 131] on link "打帳單" at bounding box center [82, 127] width 150 height 38
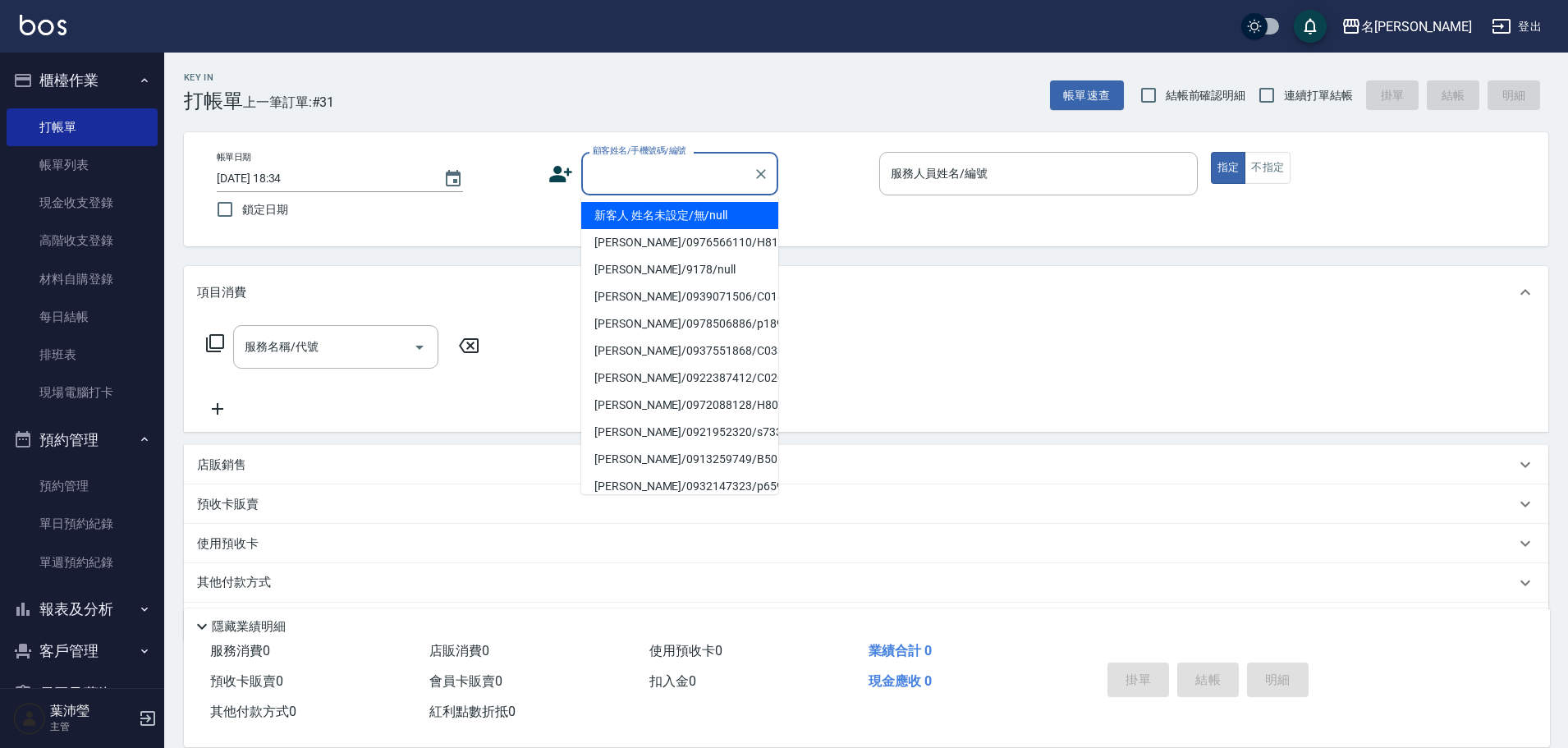
click at [656, 169] on input "顧客姓名/手機號碼/編號" at bounding box center [667, 174] width 158 height 28
click at [679, 211] on li "新客人 姓名未設定/無/null" at bounding box center [679, 215] width 197 height 27
type input "新客人 姓名未設定/無/null"
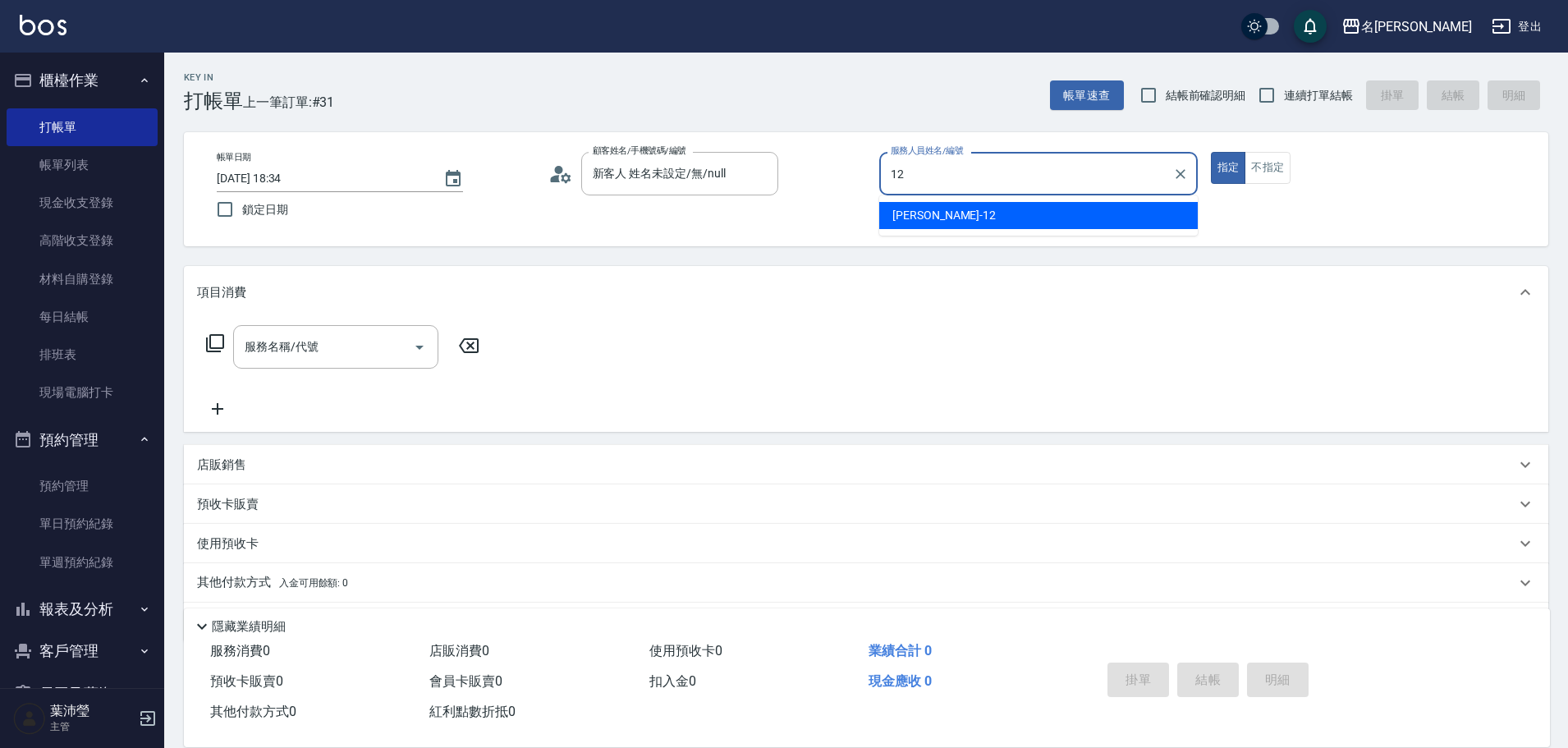
click at [948, 222] on div "[PERSON_NAME] -12" at bounding box center [1038, 215] width 318 height 27
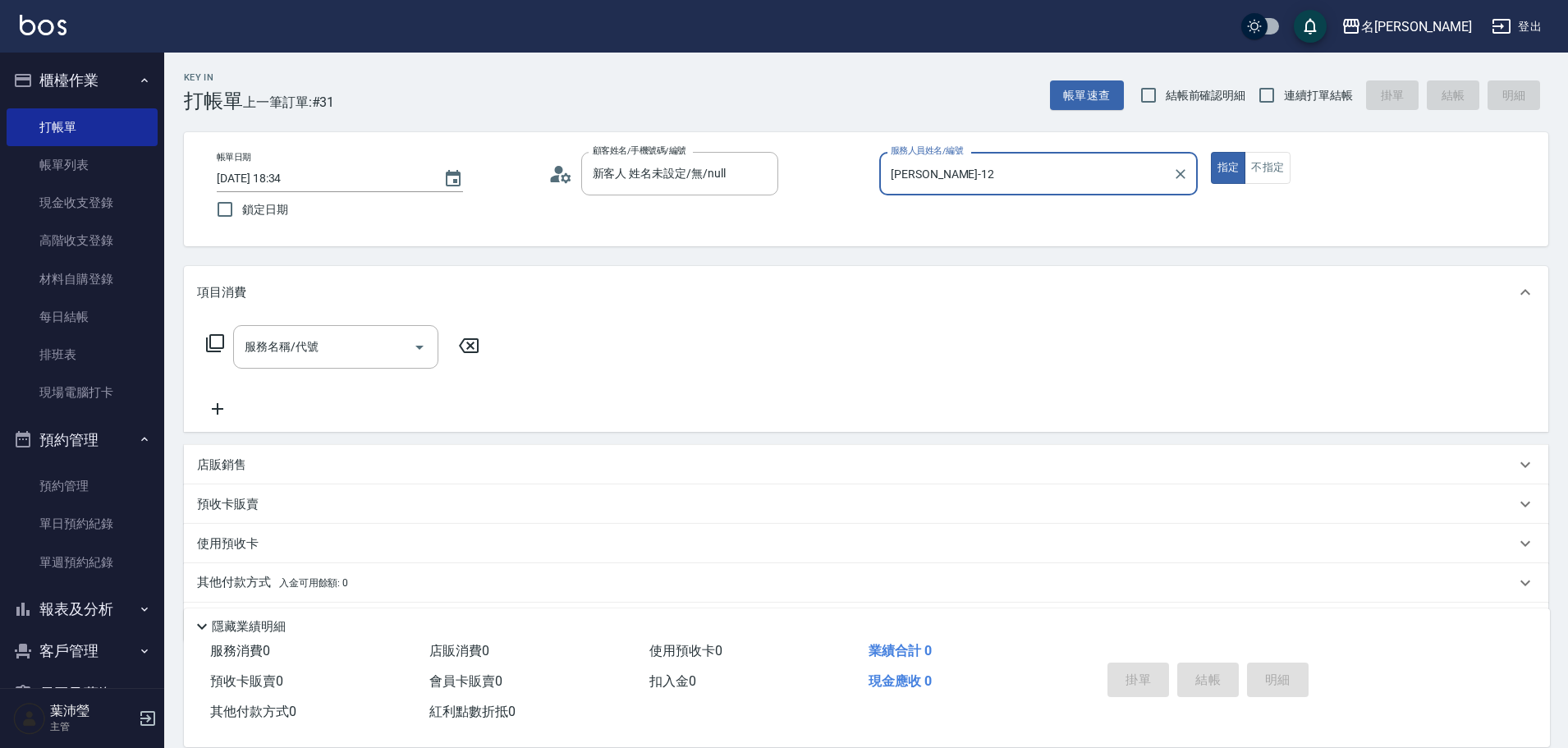
type input "[PERSON_NAME]-12"
click at [207, 341] on icon at bounding box center [214, 343] width 20 height 20
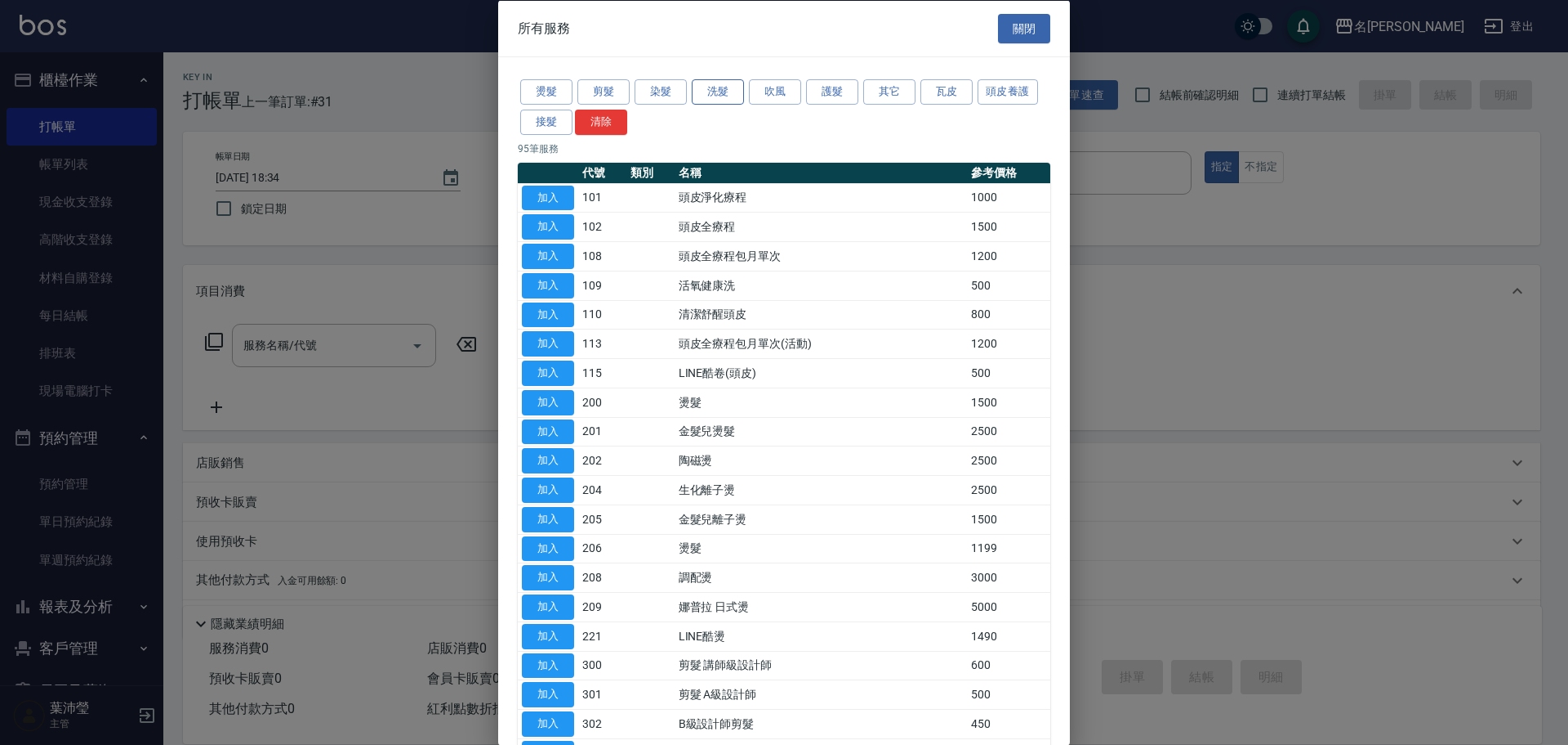
drag, startPoint x: 722, startPoint y: 92, endPoint x: 733, endPoint y: 103, distance: 15.6
click at [721, 92] on button "洗髮" at bounding box center [718, 91] width 53 height 25
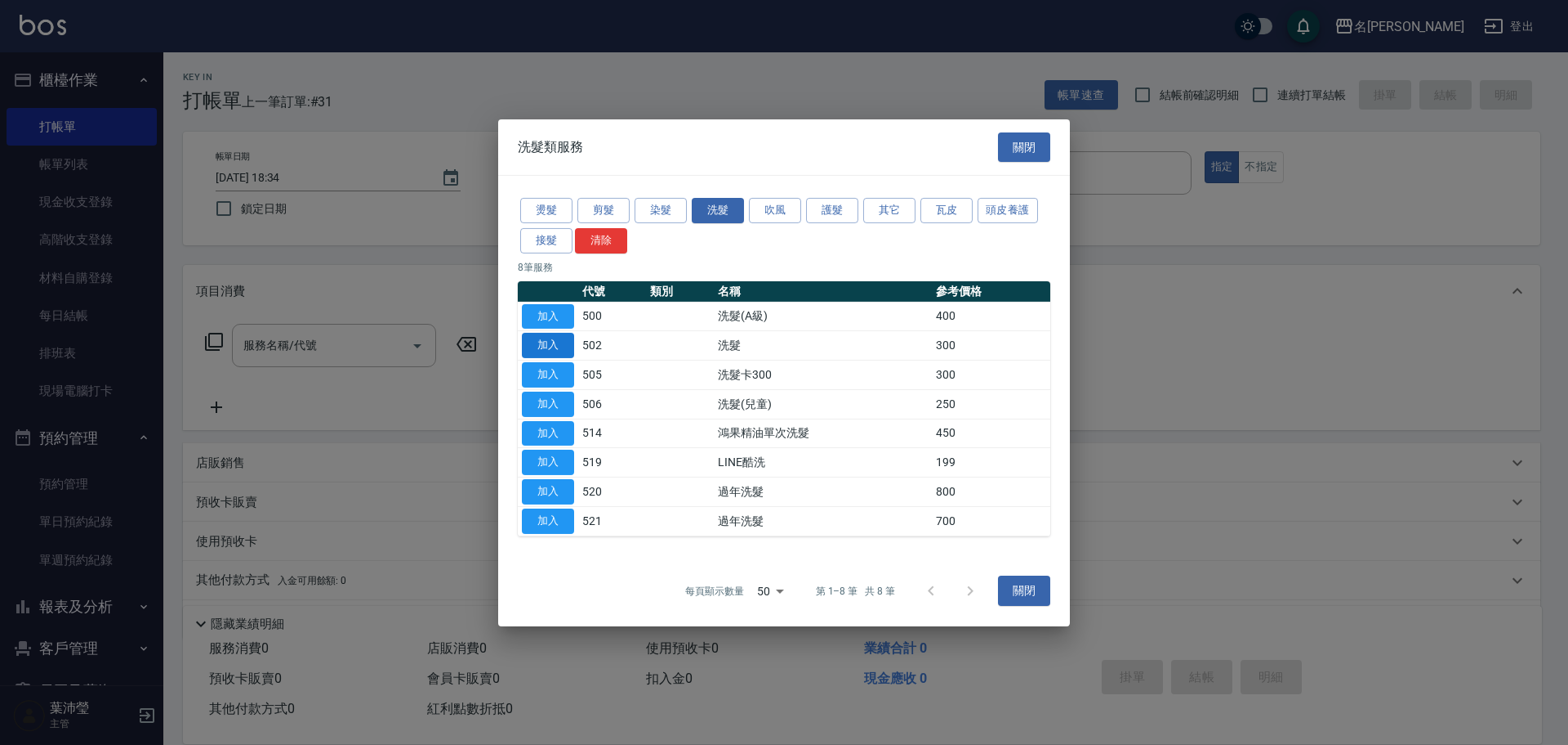
click at [553, 346] on button "加入" at bounding box center [548, 345] width 53 height 25
type input "洗髮(502)"
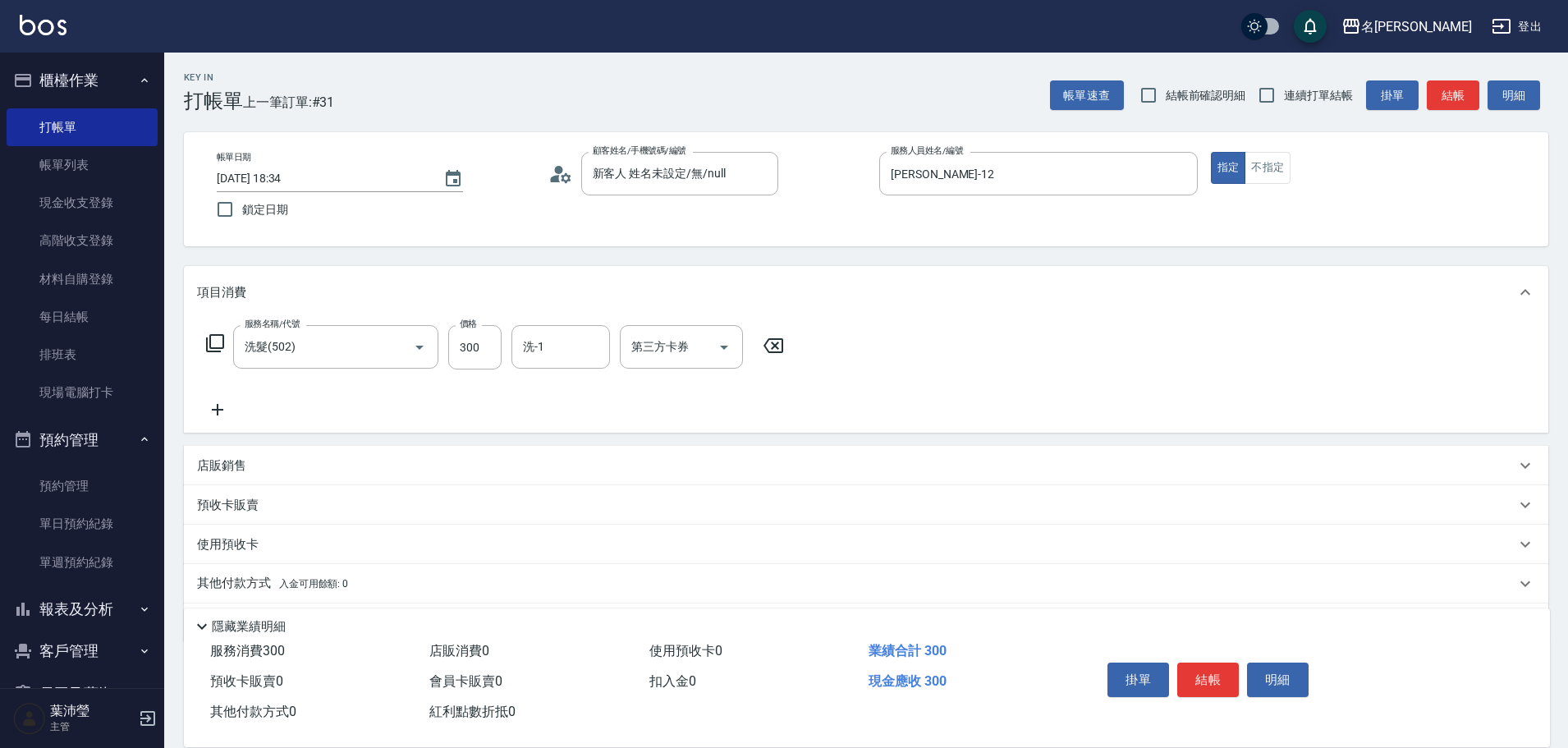
click at [214, 344] on icon at bounding box center [214, 343] width 20 height 20
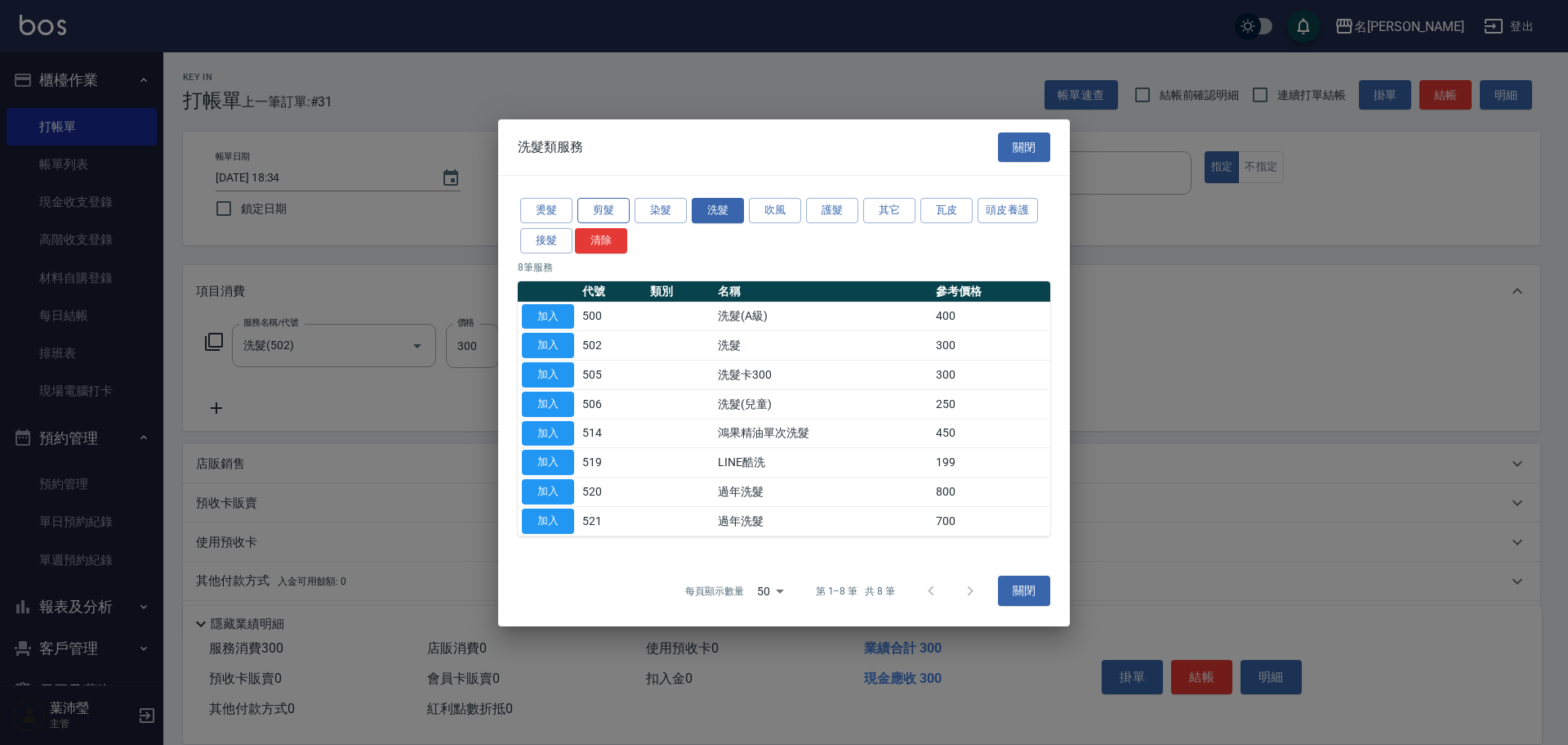
click at [607, 209] on button "剪髮" at bounding box center [604, 210] width 53 height 25
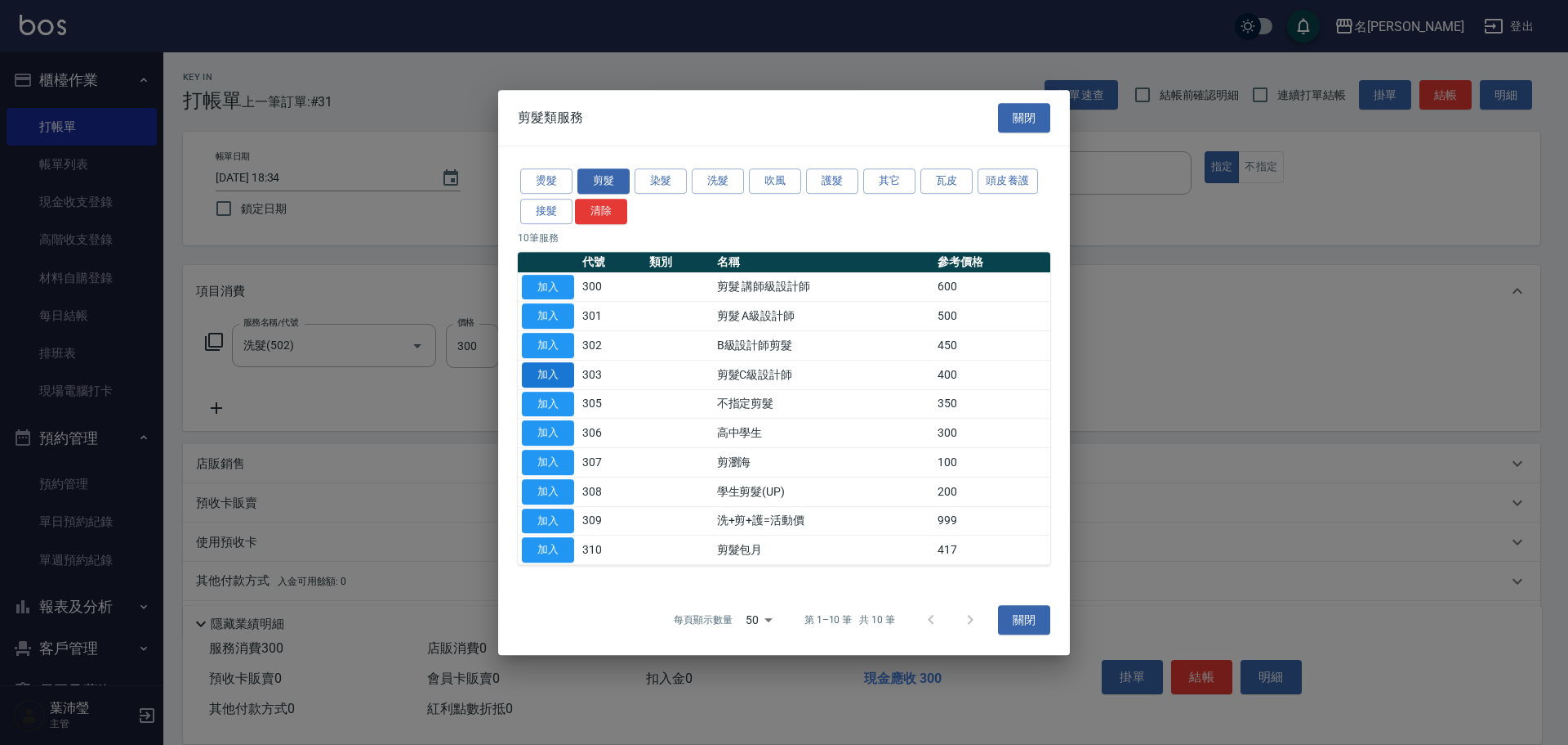
click at [564, 371] on button "加入" at bounding box center [548, 374] width 53 height 25
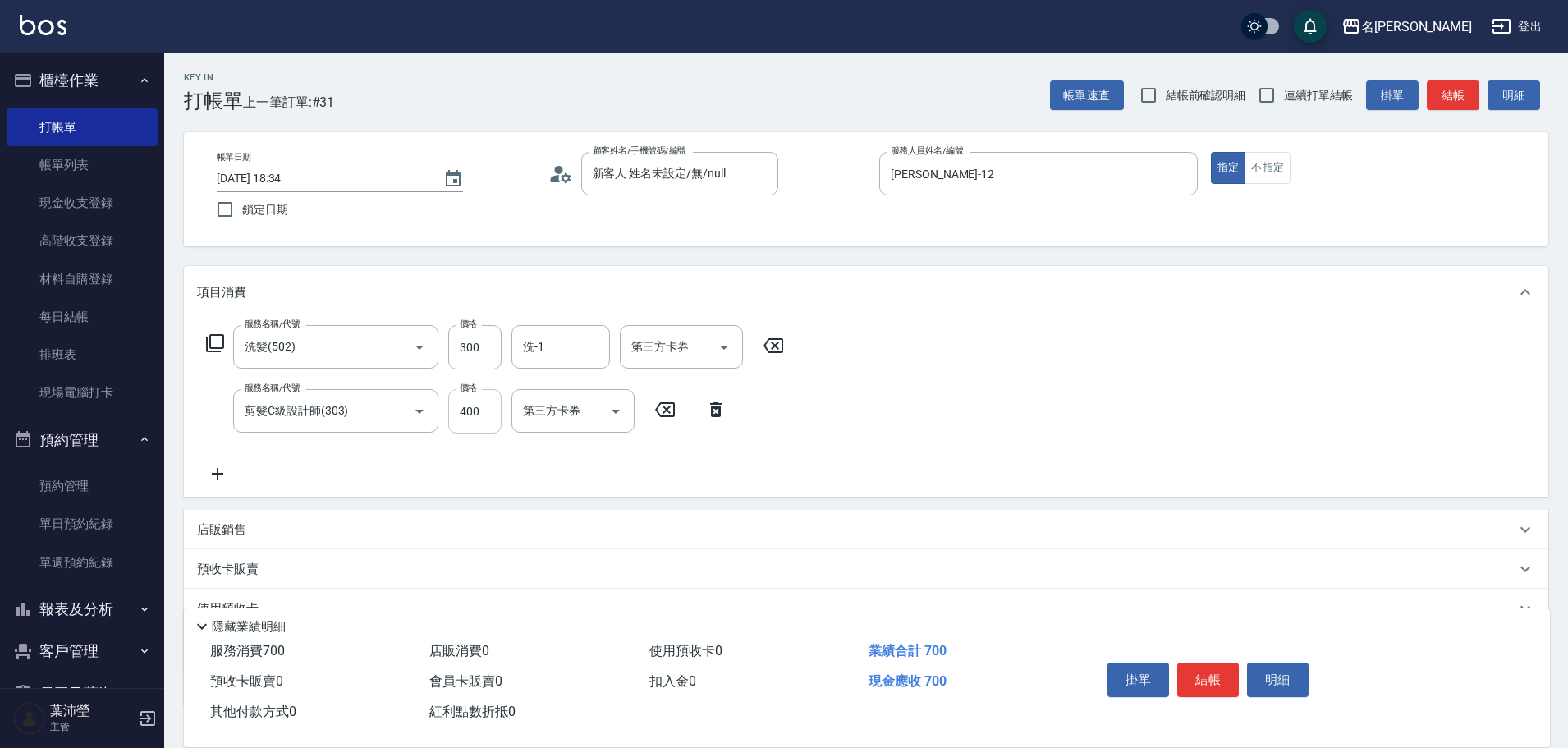
click at [493, 405] on input "400" at bounding box center [474, 411] width 53 height 44
type input "200"
click at [1212, 672] on button "結帳" at bounding box center [1207, 679] width 61 height 34
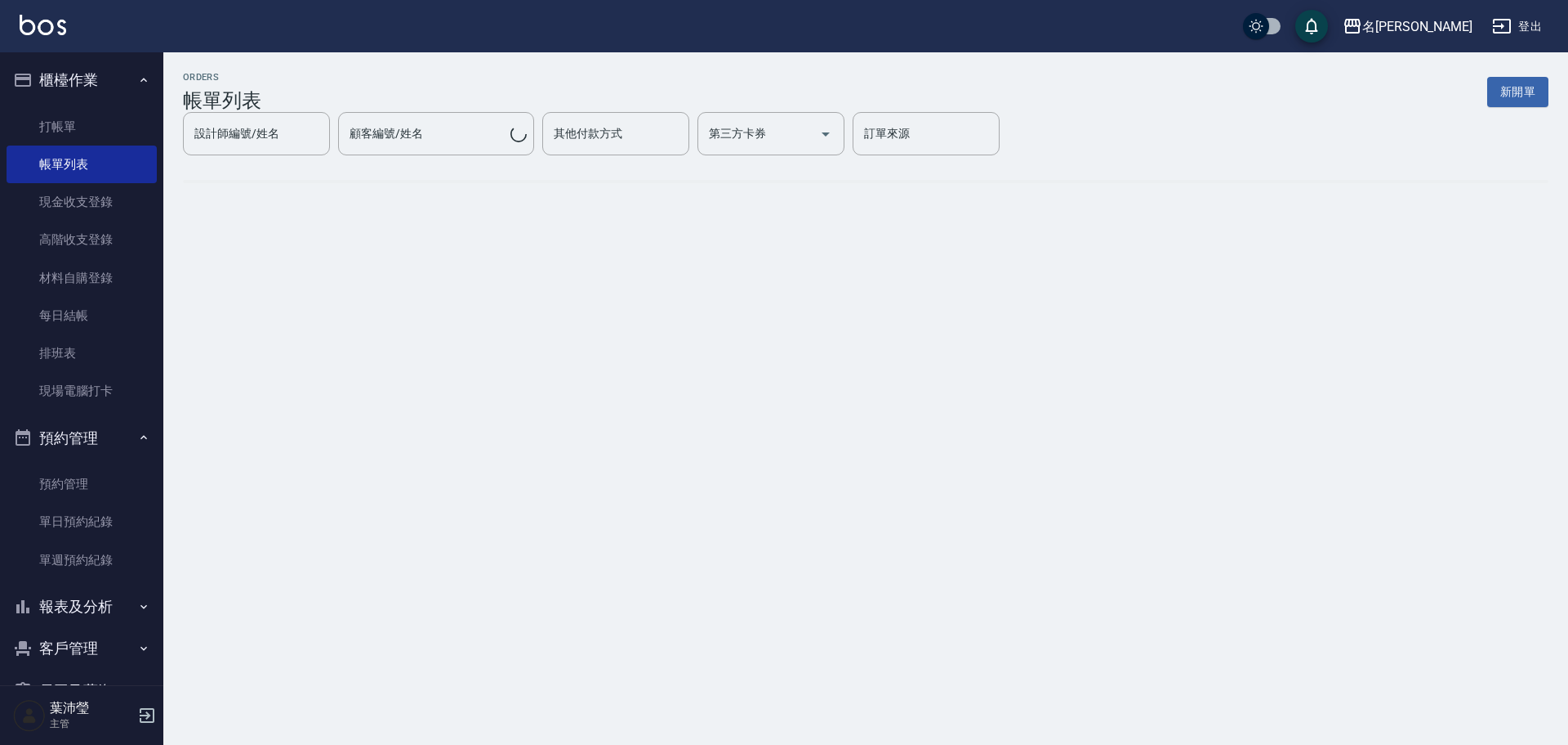
click at [121, 166] on link "帳單列表" at bounding box center [82, 165] width 150 height 38
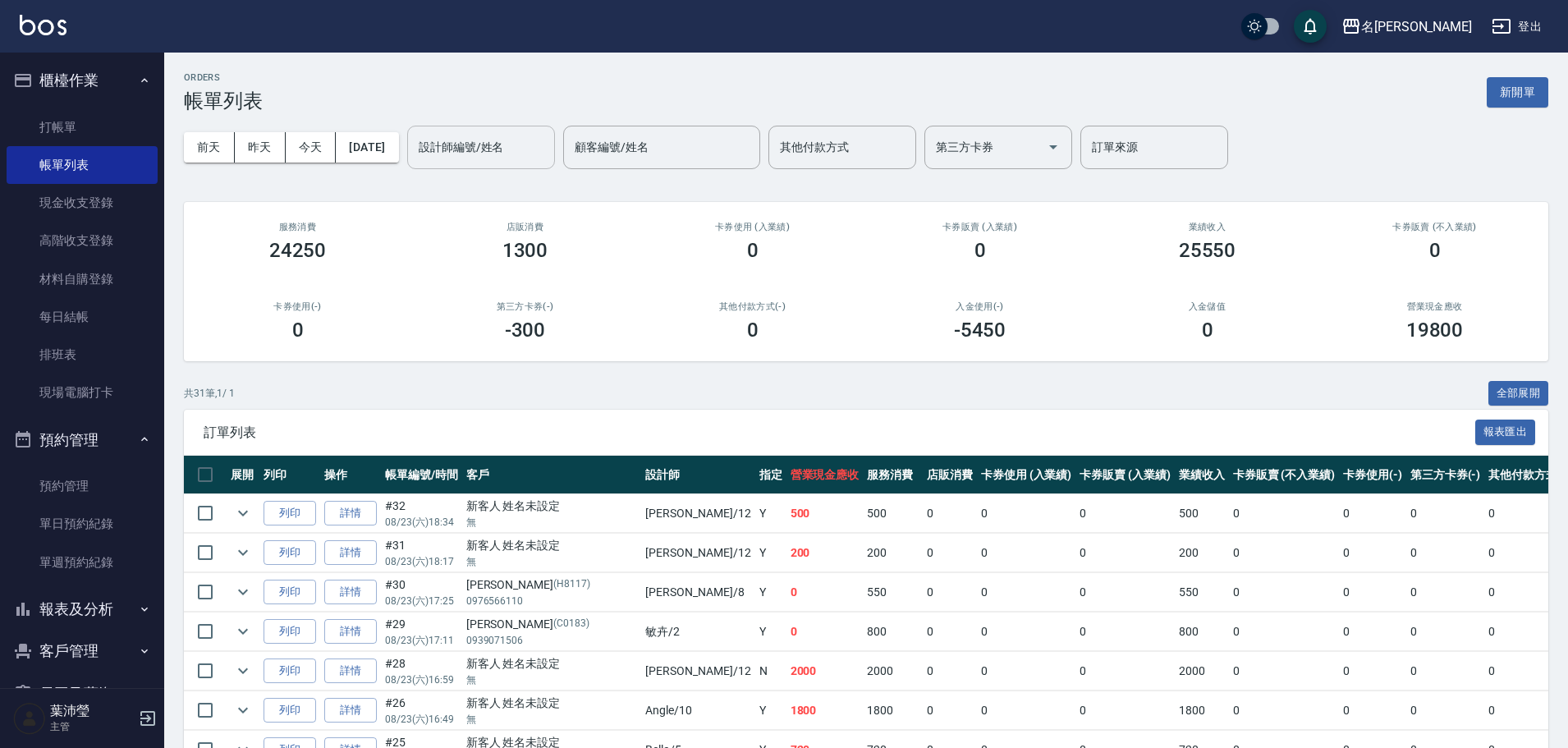
click at [493, 144] on input "設計師編號/姓名" at bounding box center [481, 147] width 133 height 28
click at [482, 192] on span "[PERSON_NAME] -12" at bounding box center [499, 189] width 103 height 17
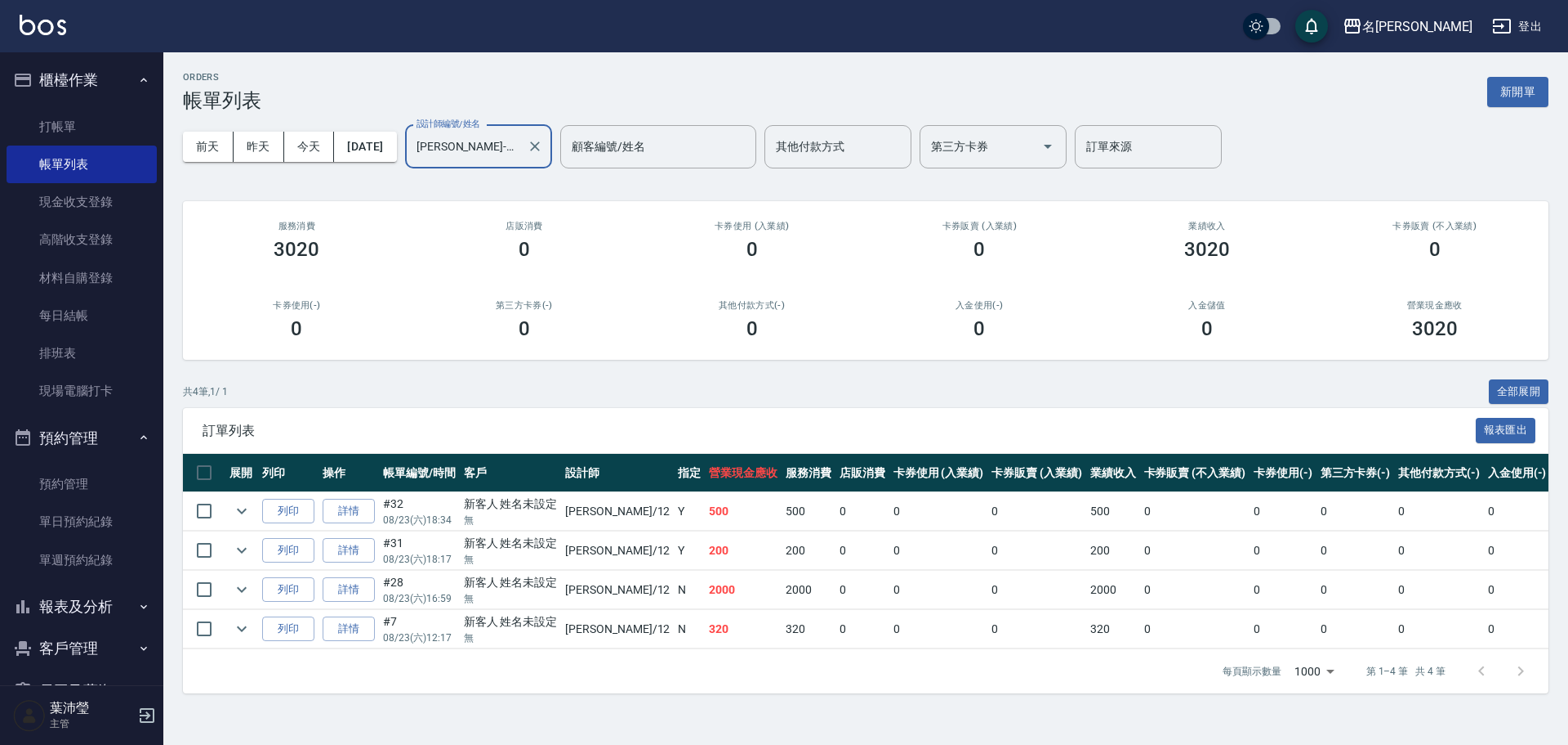
scroll to position [88, 0]
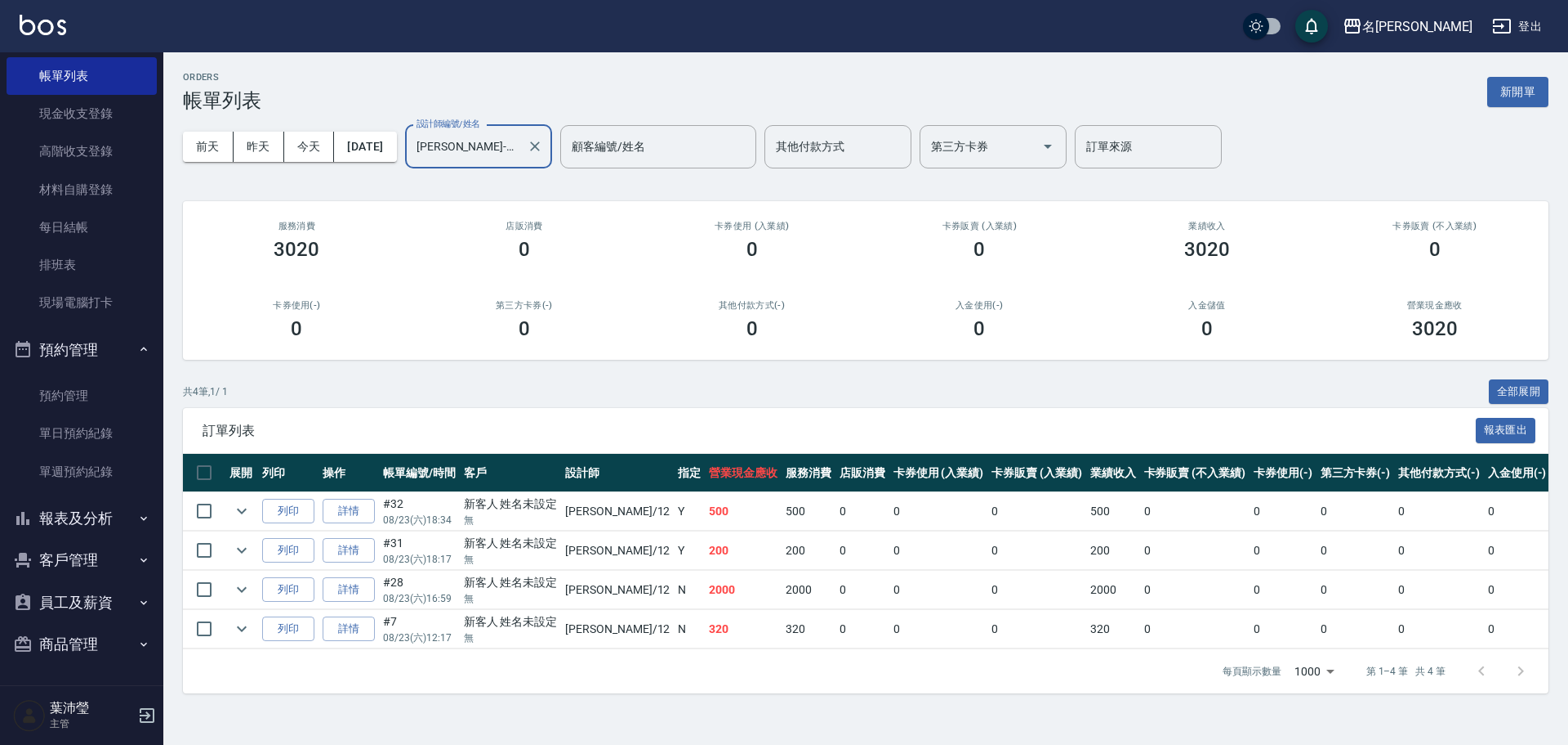
type input "[PERSON_NAME]-12"
drag, startPoint x: 73, startPoint y: 570, endPoint x: 143, endPoint y: 516, distance: 88.4
click at [74, 570] on button "客戶管理" at bounding box center [82, 560] width 150 height 42
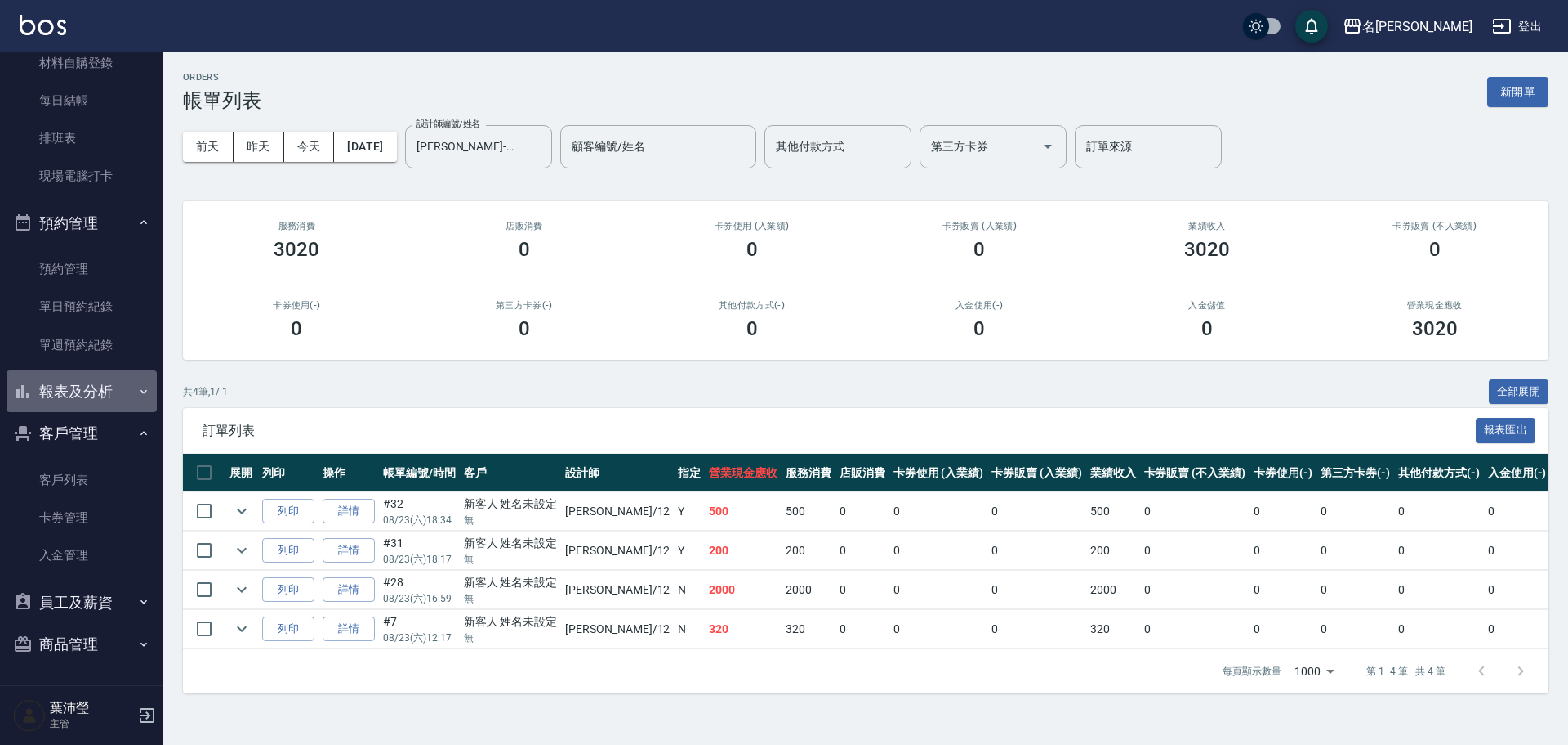
click at [101, 389] on button "報表及分析" at bounding box center [82, 391] width 150 height 42
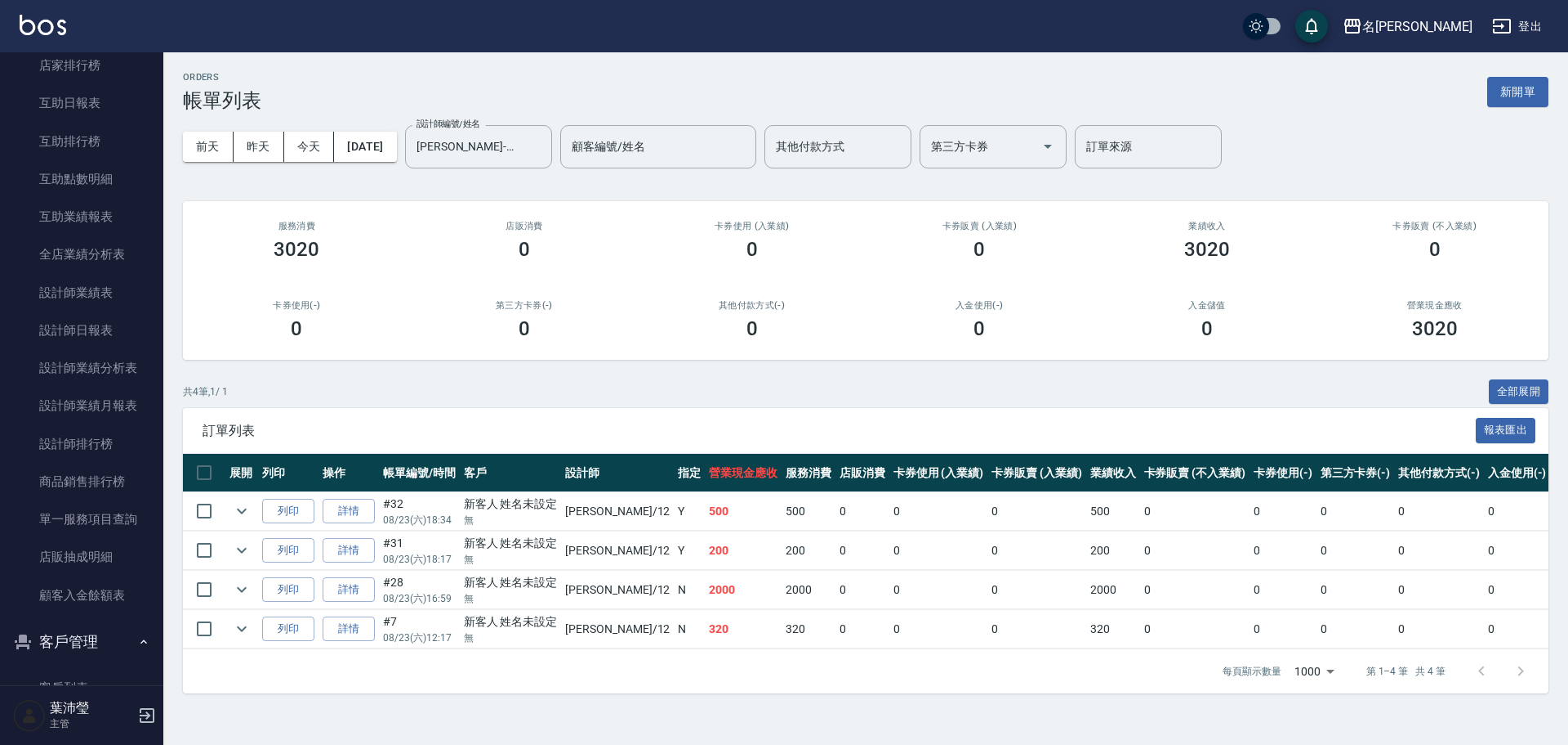
scroll to position [738, 0]
click at [93, 396] on link "設計師排行榜" at bounding box center [82, 405] width 150 height 38
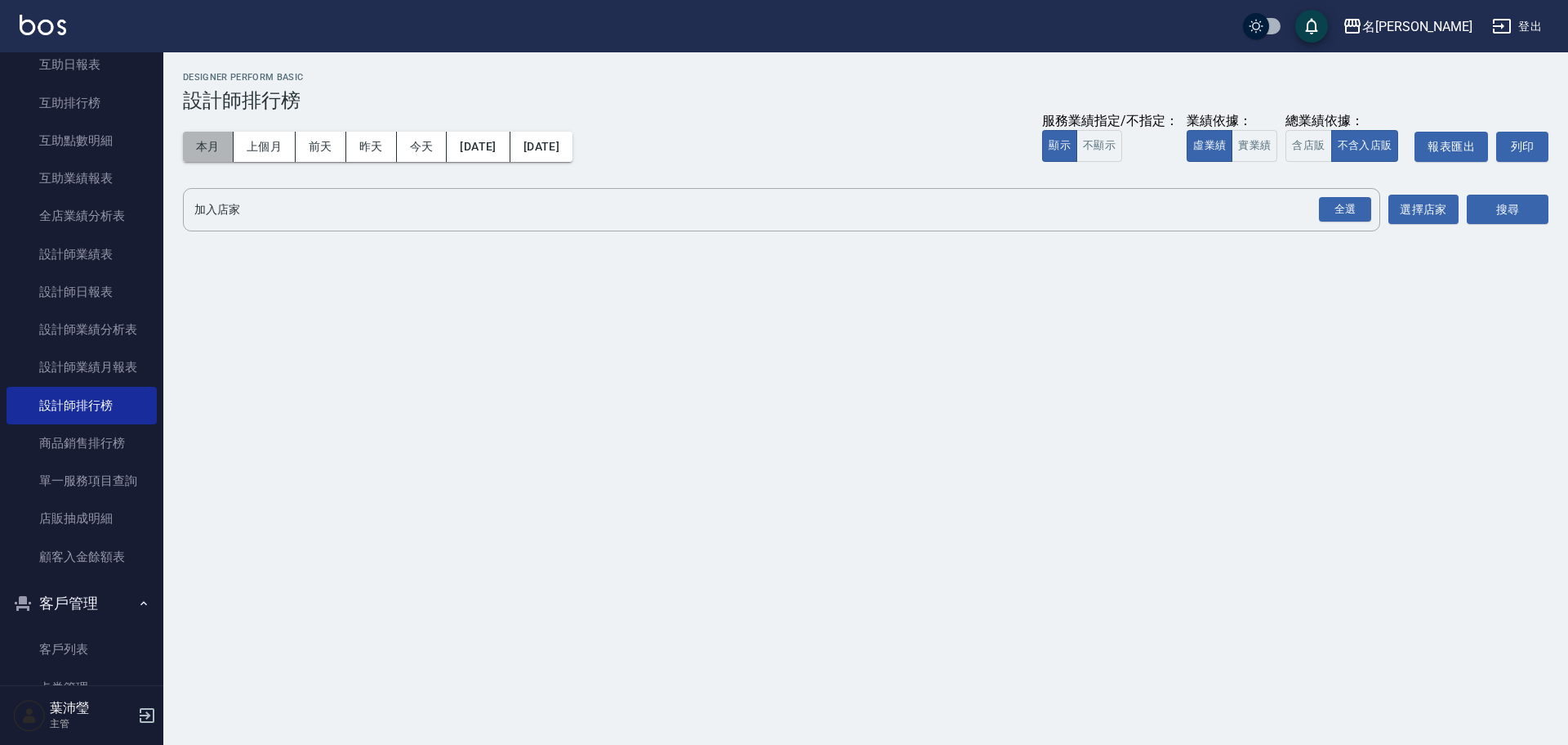
drag, startPoint x: 206, startPoint y: 143, endPoint x: 214, endPoint y: 142, distance: 8.1
click at [208, 142] on button "本月" at bounding box center [209, 147] width 51 height 30
click at [1355, 212] on div "全選" at bounding box center [1345, 209] width 53 height 25
click at [1541, 209] on button "搜尋" at bounding box center [1507, 211] width 82 height 30
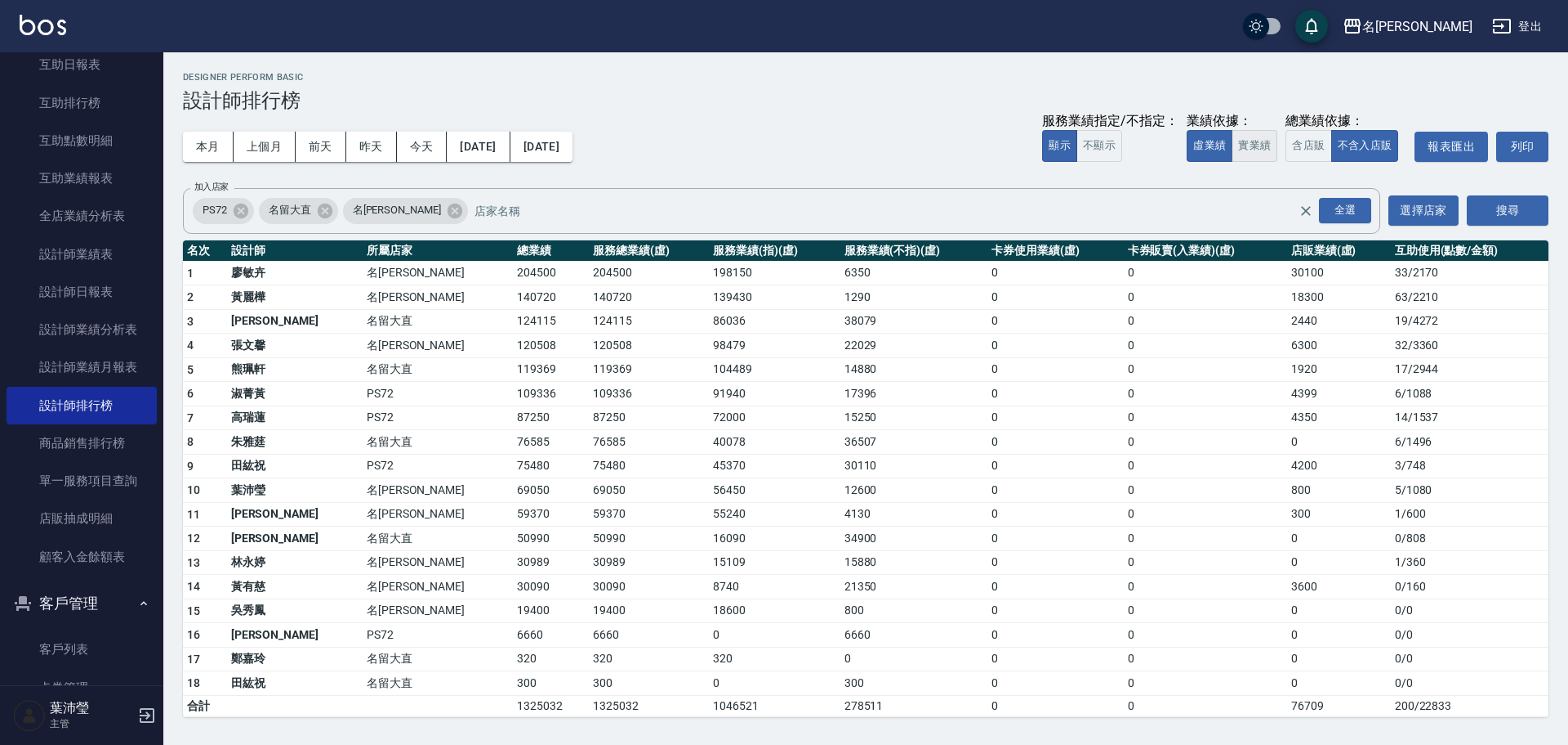
click at [1246, 154] on button "實業績" at bounding box center [1254, 146] width 46 height 32
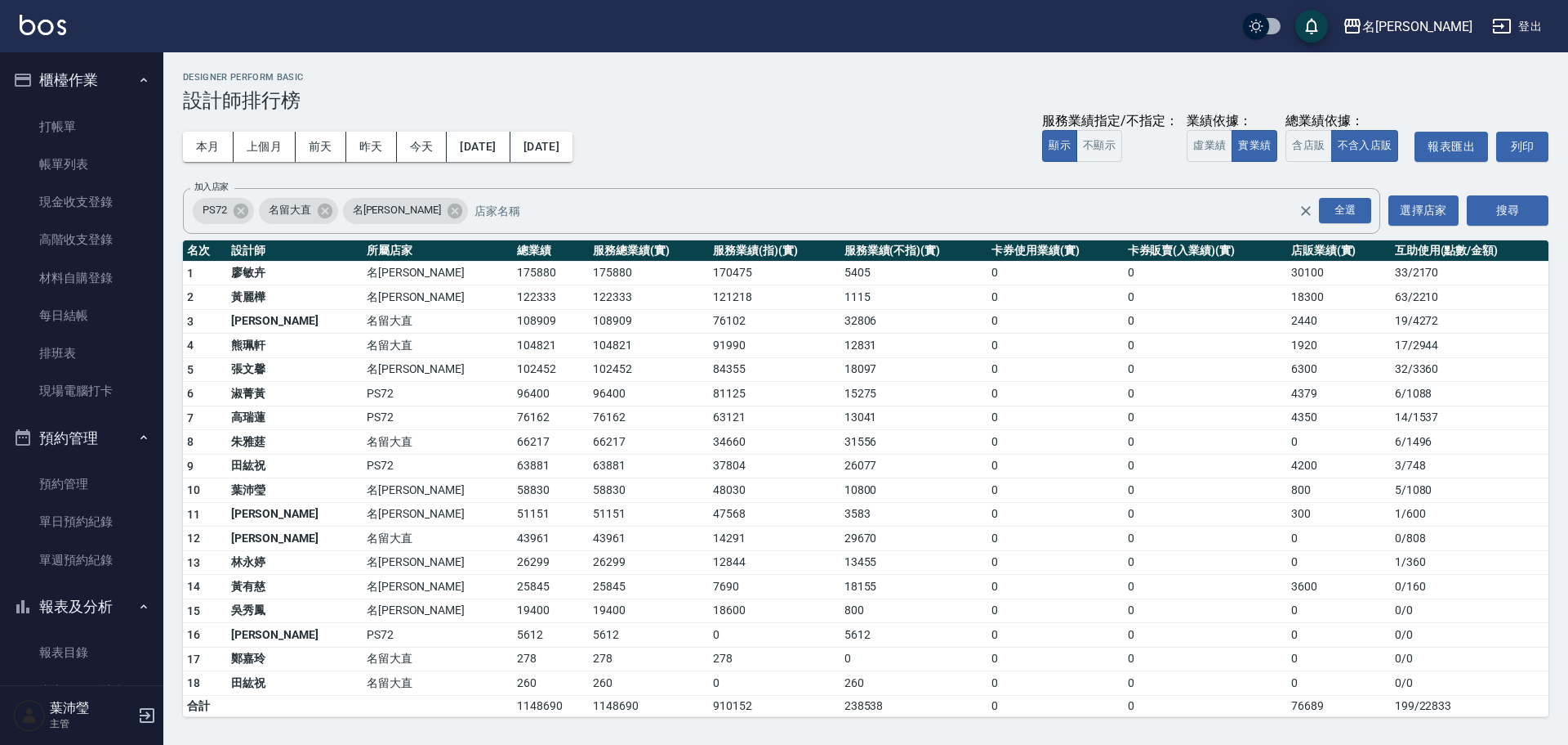
drag, startPoint x: 102, startPoint y: 135, endPoint x: 168, endPoint y: 136, distance: 66.0
click at [102, 135] on link "打帳單" at bounding box center [82, 127] width 150 height 38
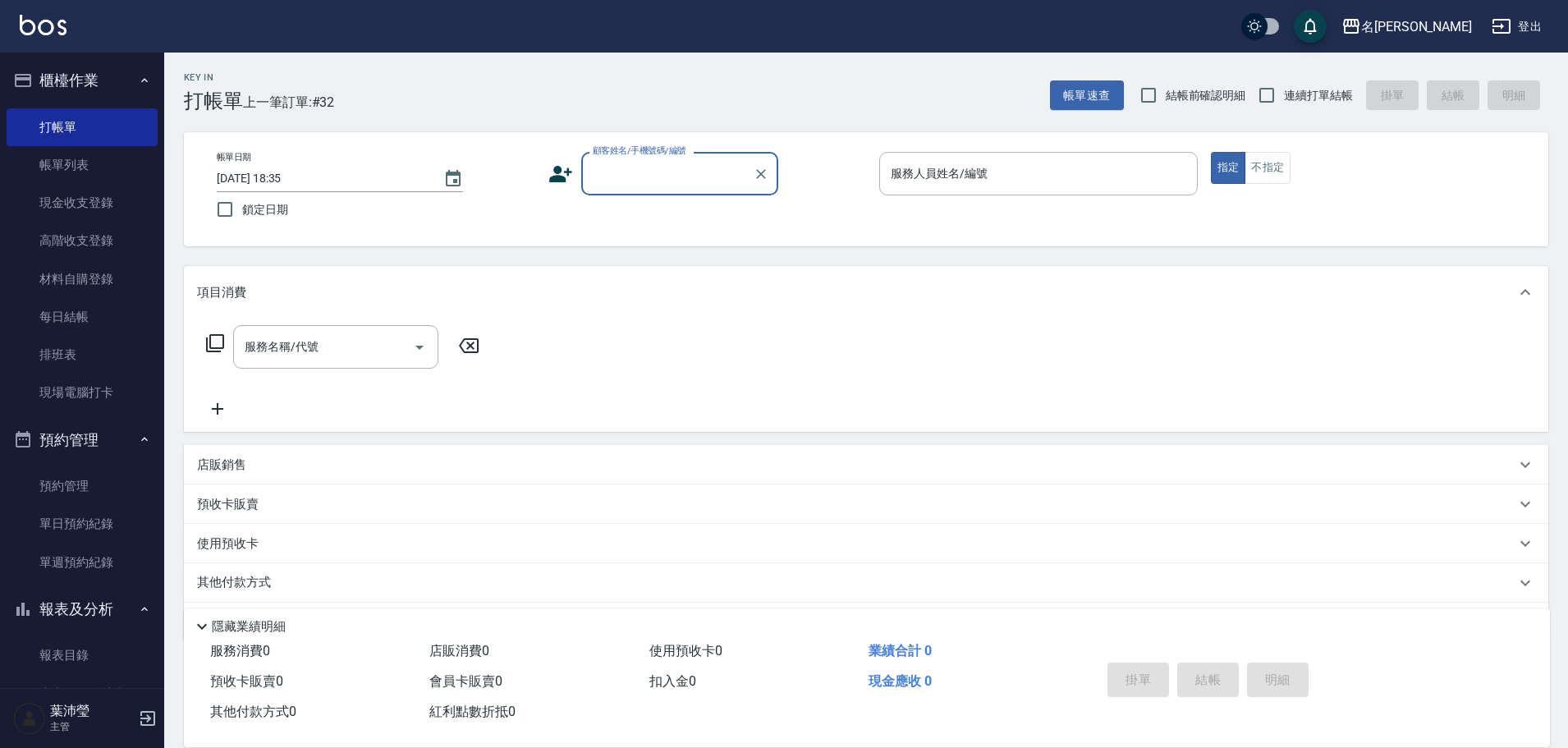
click at [692, 183] on input "顧客姓名/手機號碼/編號" at bounding box center [667, 174] width 158 height 28
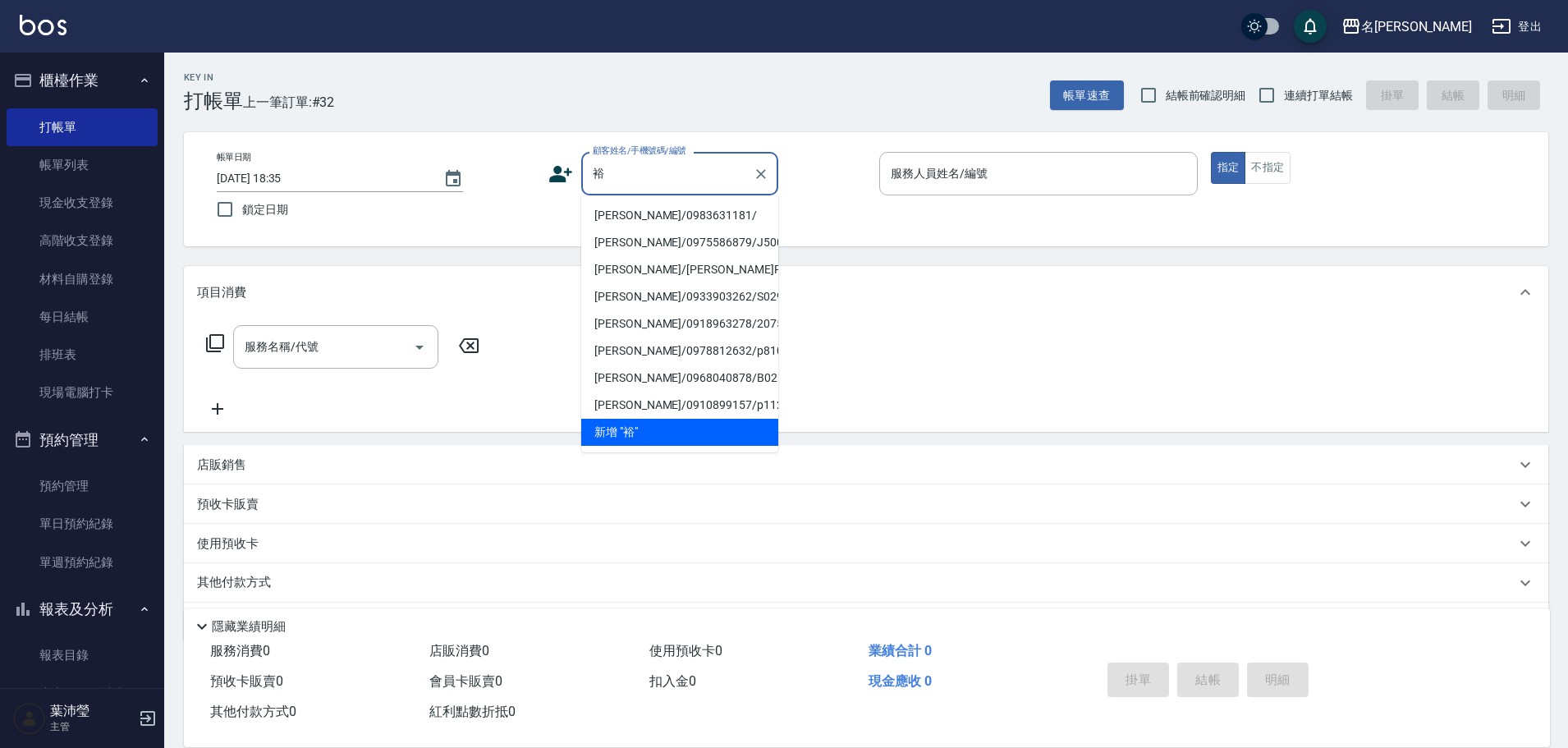
type input "育"
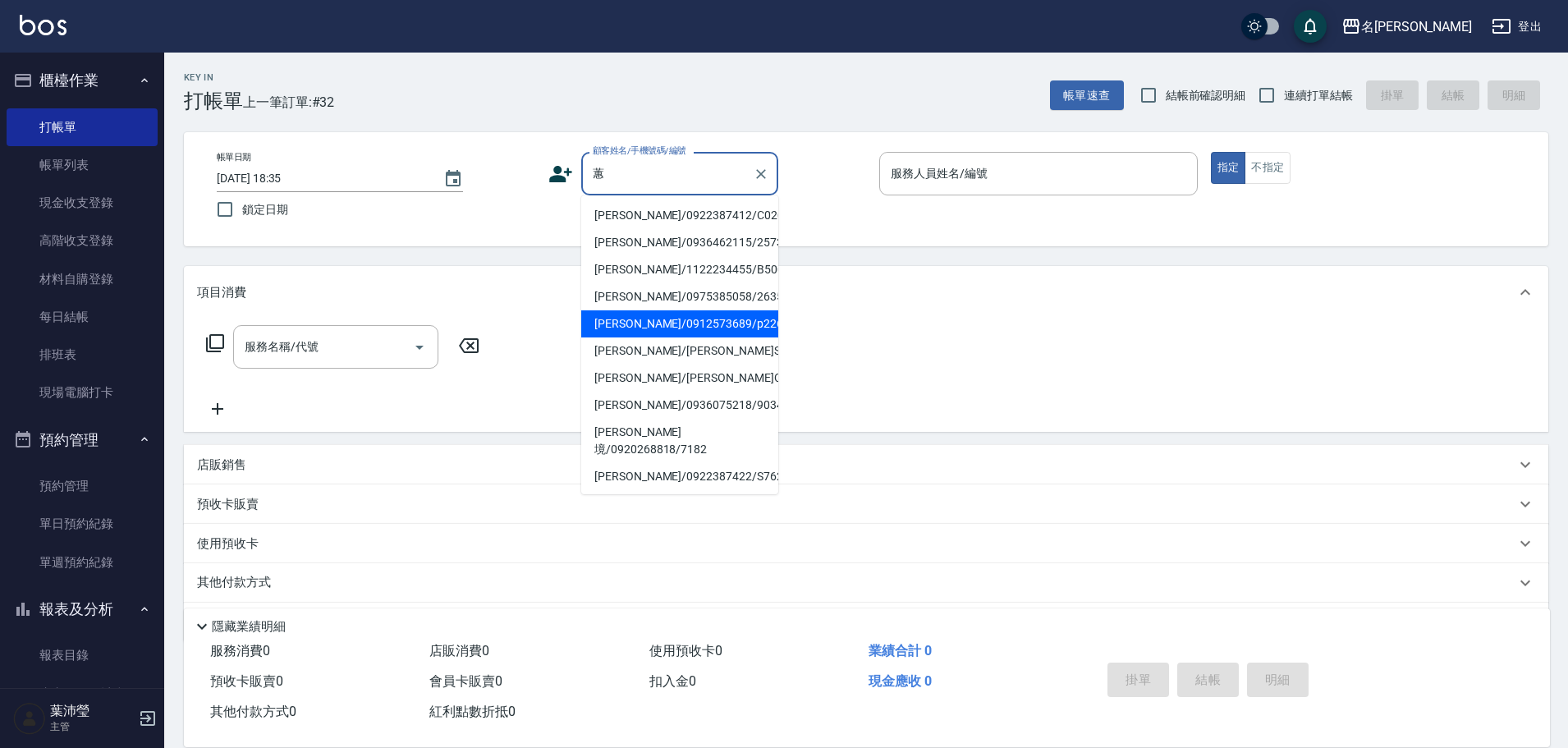
click at [627, 329] on li "[PERSON_NAME]/0912573689/p2266" at bounding box center [679, 323] width 197 height 27
type input "[PERSON_NAME]/0912573689/p2266"
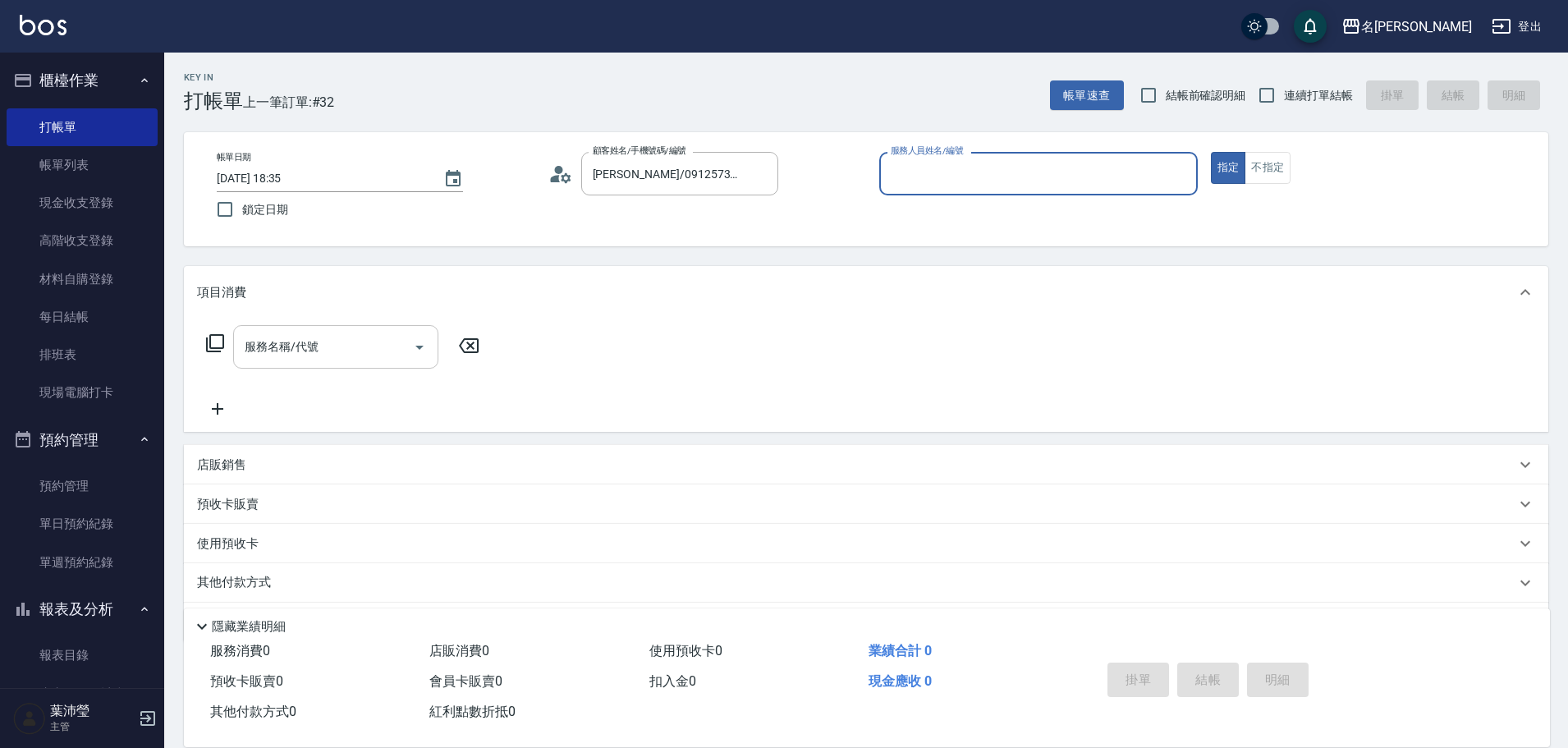
type input "Bella-5"
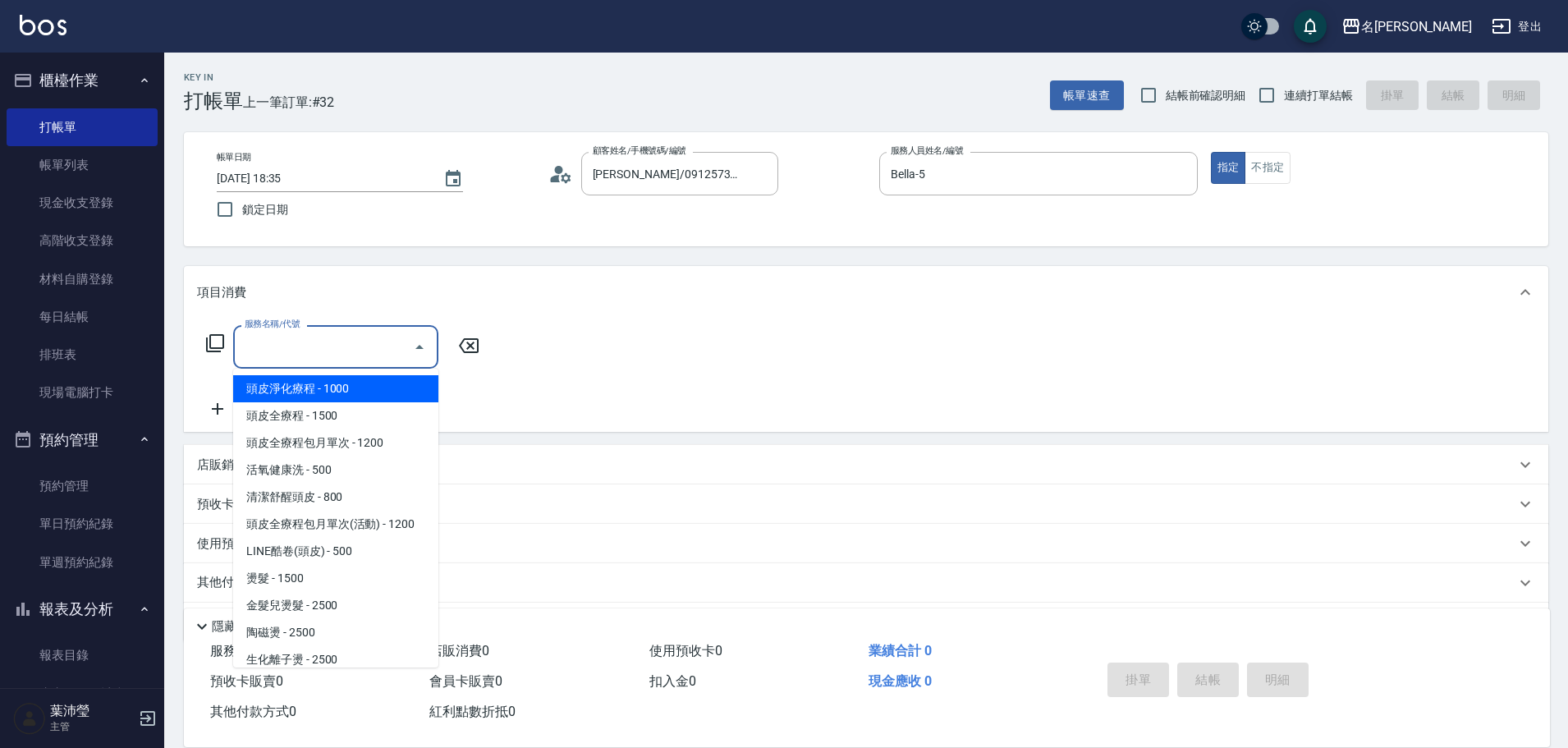
click at [338, 341] on input "服務名稱/代號" at bounding box center [324, 347] width 166 height 28
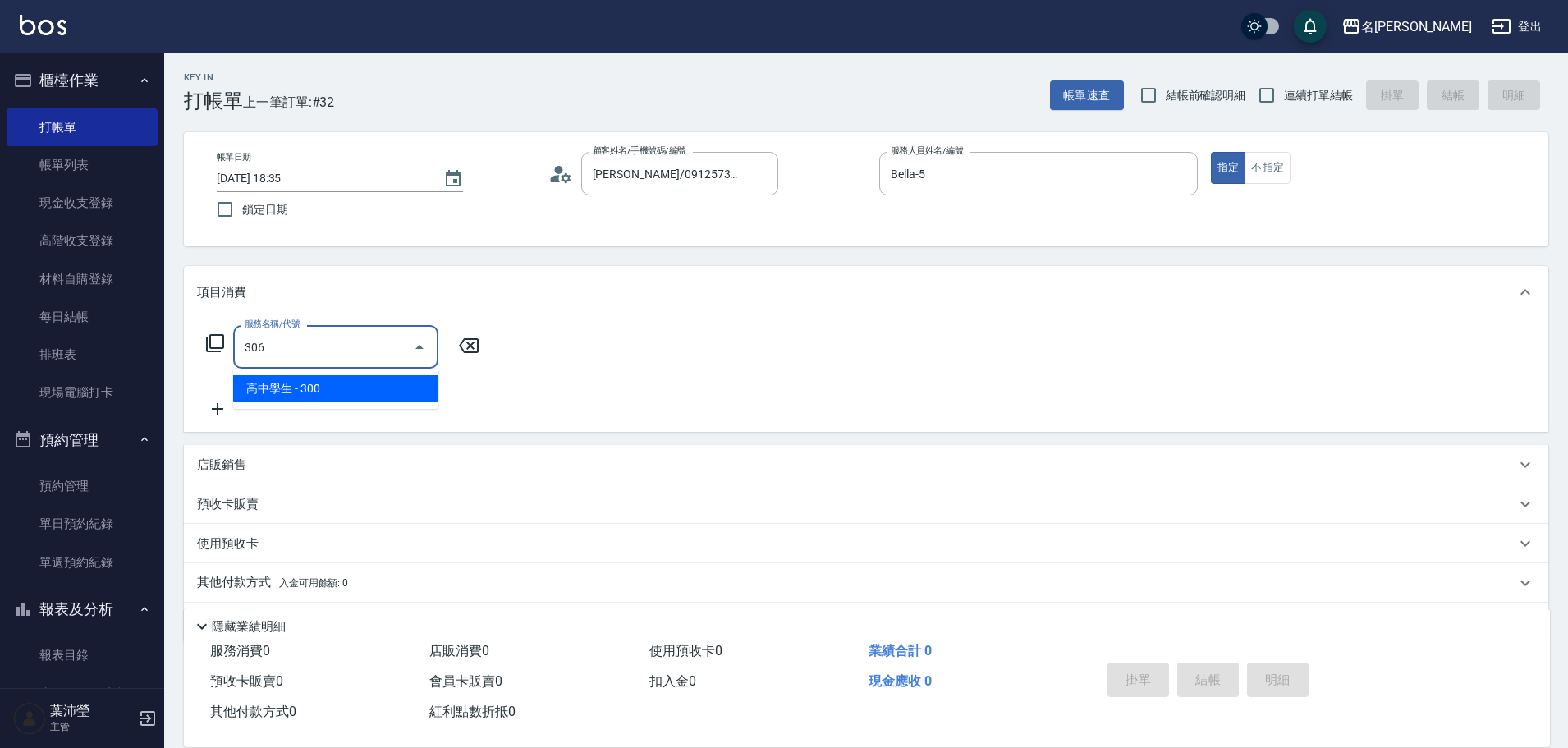
type input "高中學生(306)"
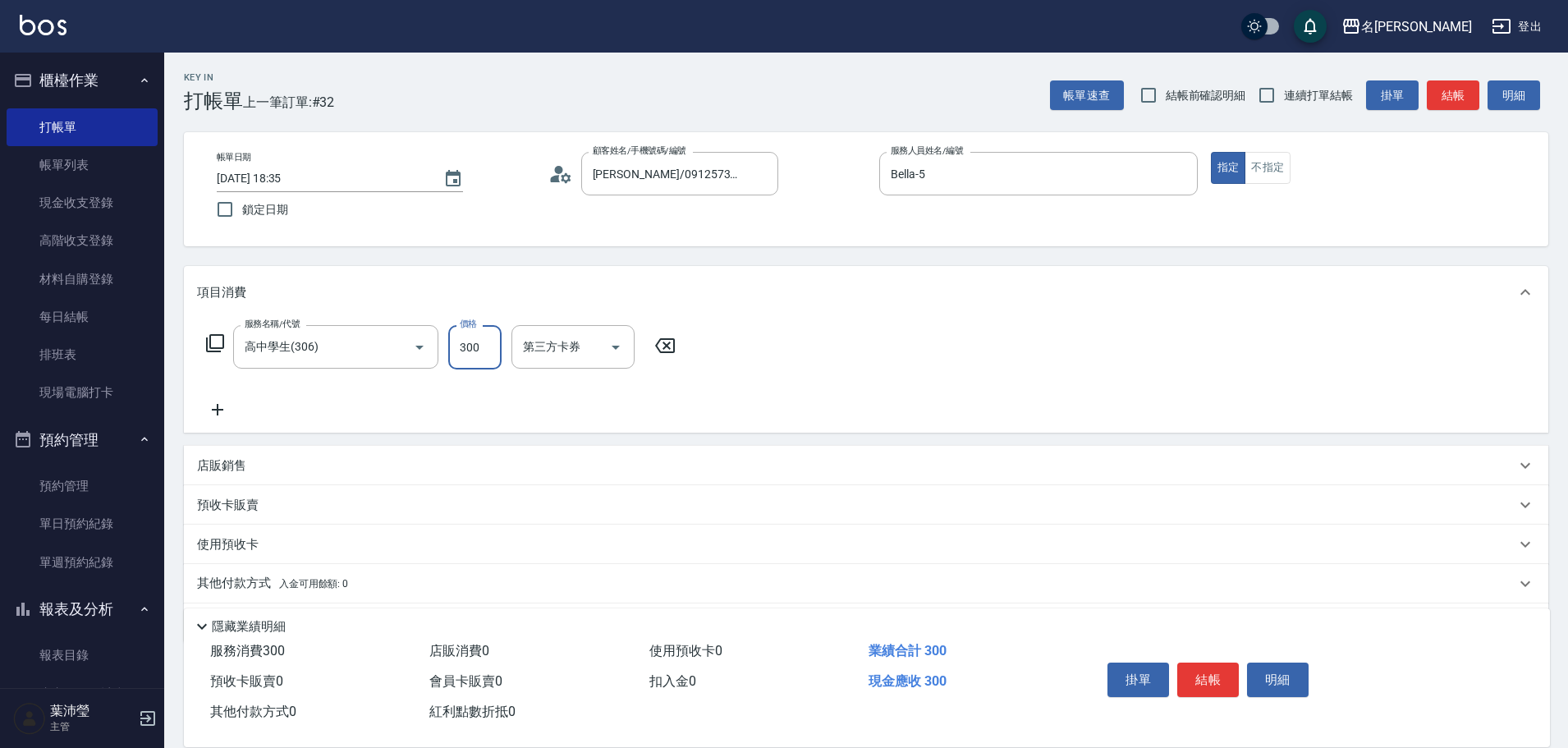
click at [451, 338] on input "300" at bounding box center [474, 347] width 53 height 44
type input "400"
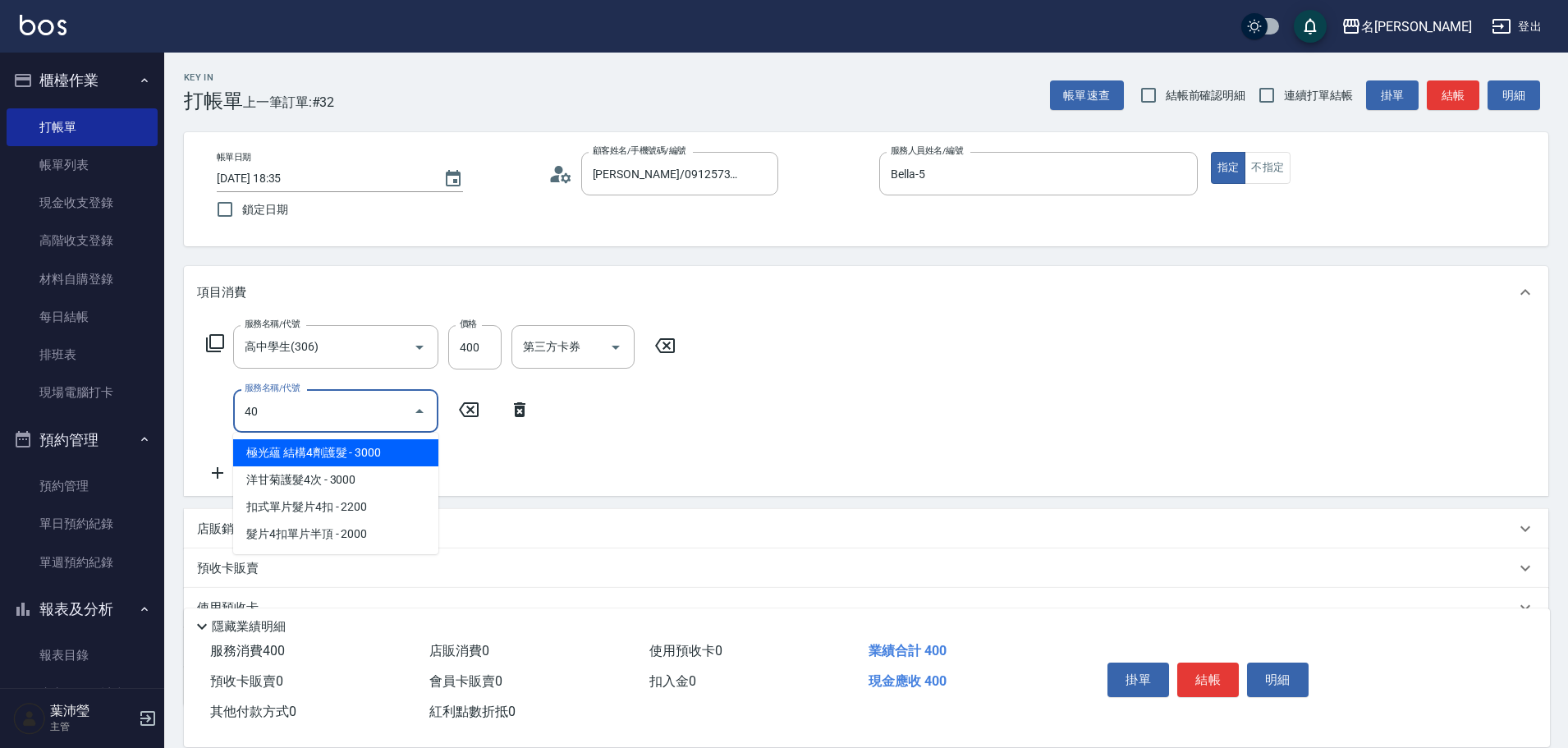
type input "4"
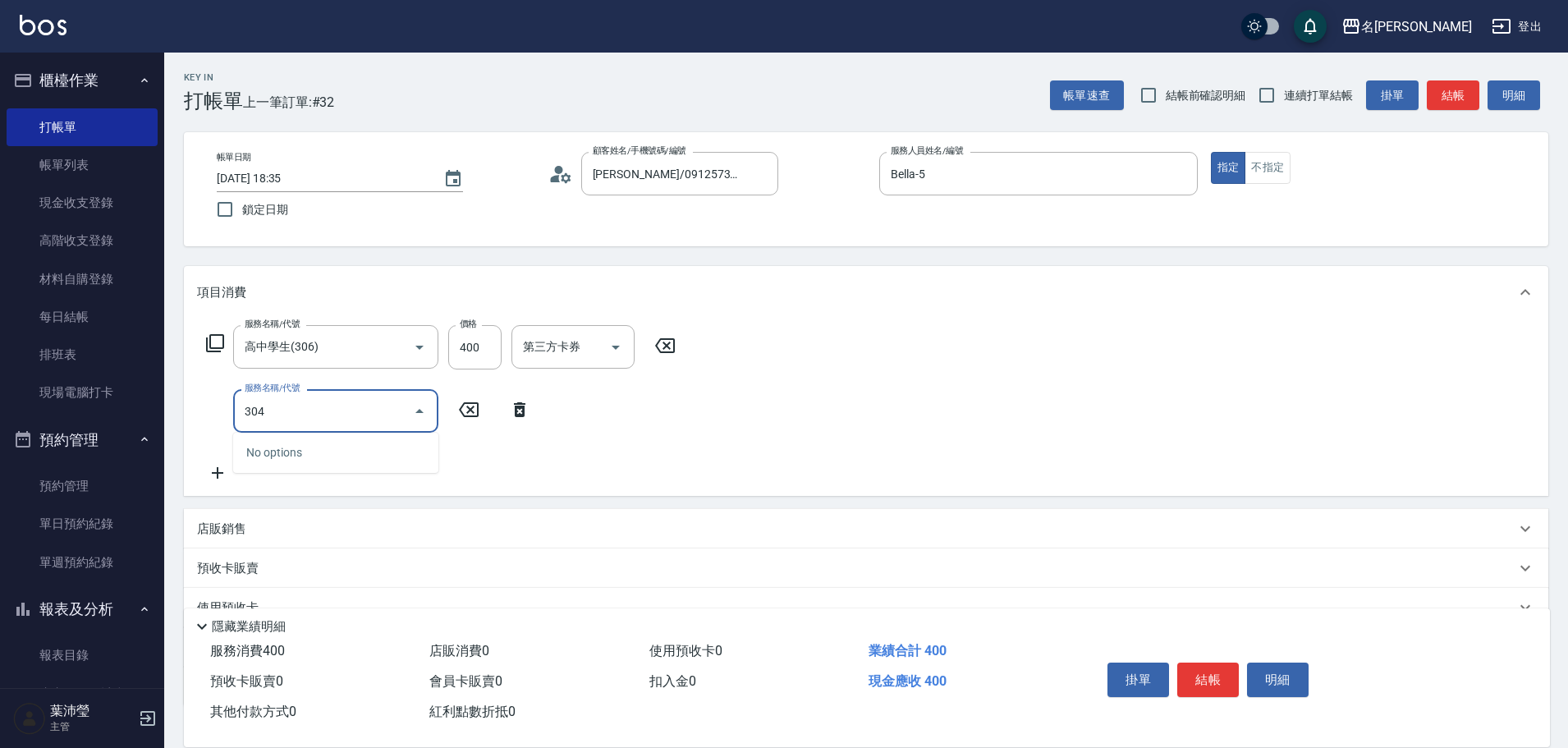
drag, startPoint x: 356, startPoint y: 416, endPoint x: 172, endPoint y: 421, distance: 184.1
click at [172, 421] on div "Key In 打帳單 上一筆訂單:#32 帳單速查 結帳前確認明細 連續打單結帳 掛單 結帳 明細 帳單日期 [DATE] 18:35 鎖定日期 顧客姓名/手…" at bounding box center [866, 458] width 1404 height 810
type input "高中學生(306)"
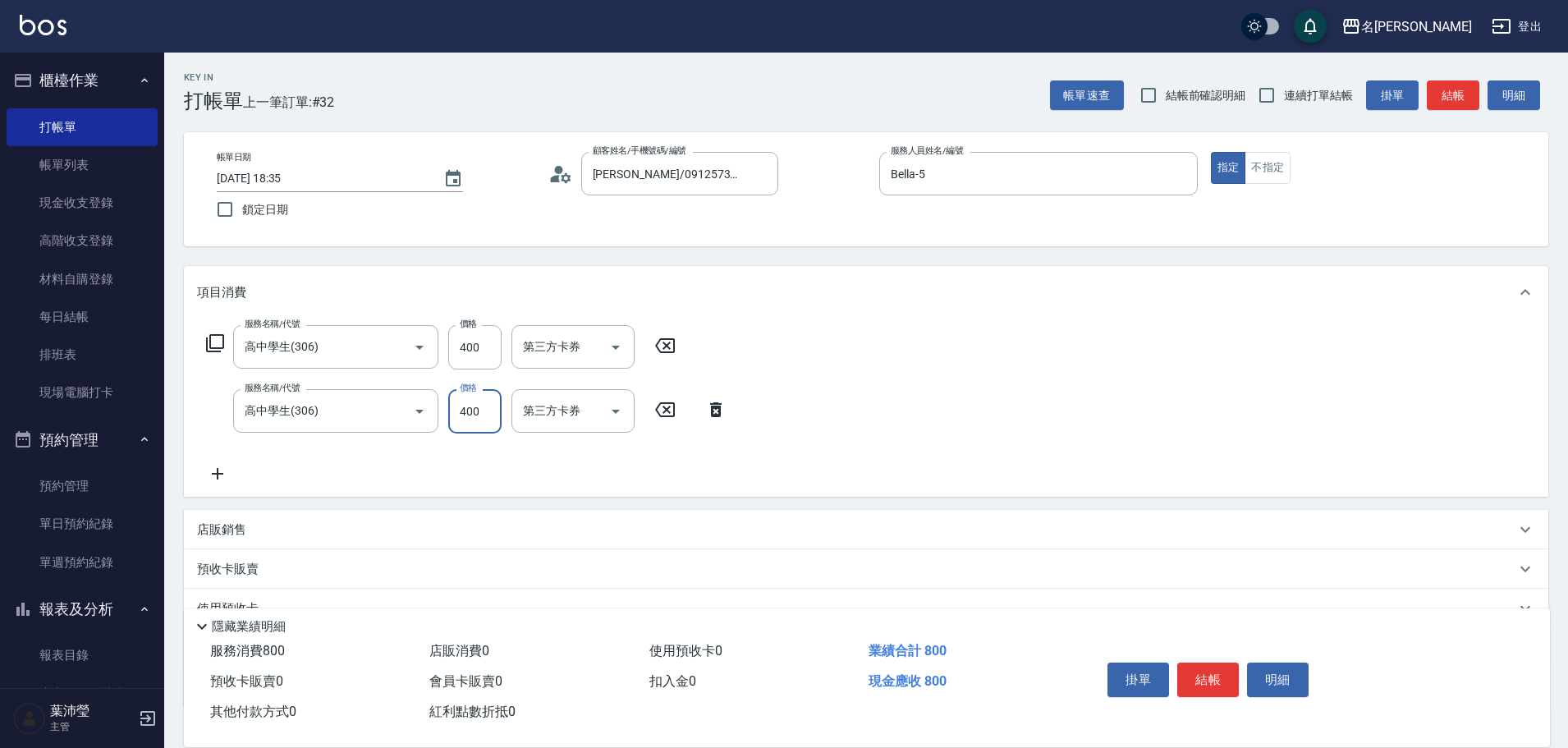
type input "400"
click at [1437, 91] on button "結帳" at bounding box center [1453, 95] width 53 height 30
